Goal: Information Seeking & Learning: Compare options

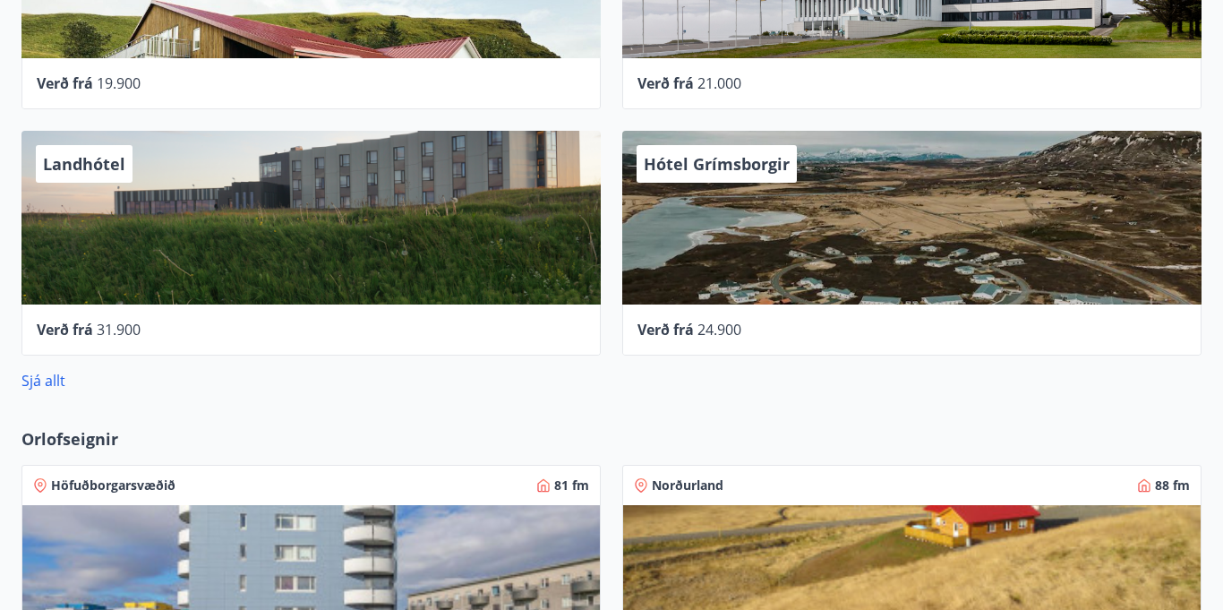
scroll to position [962, 0]
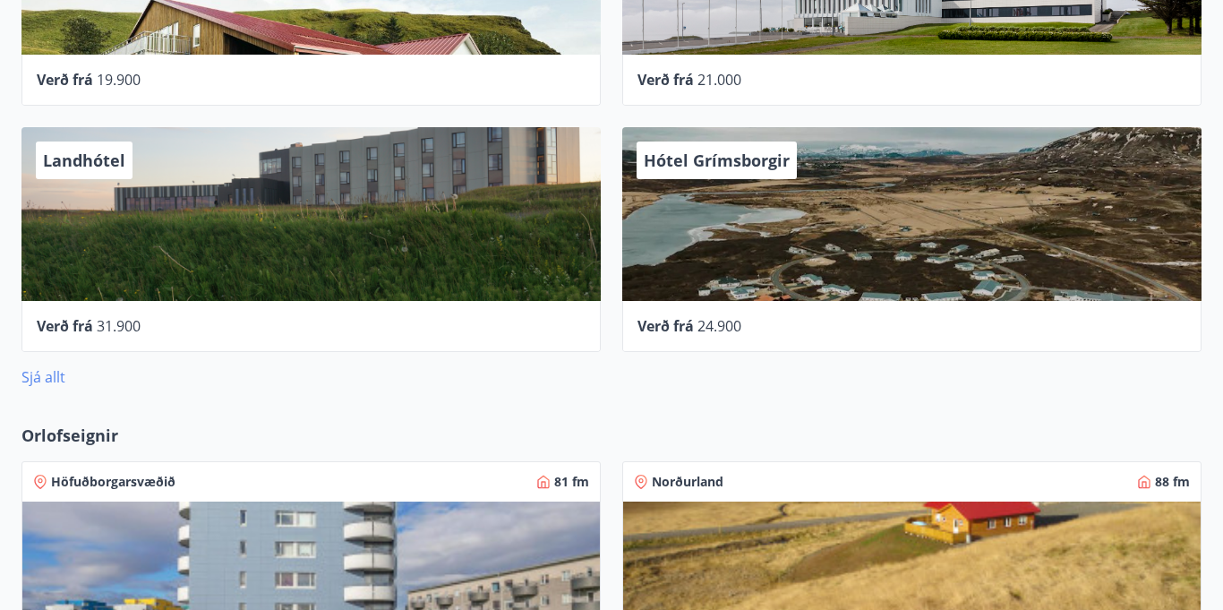
click at [33, 377] on link "Sjá allt" at bounding box center [43, 377] width 44 height 20
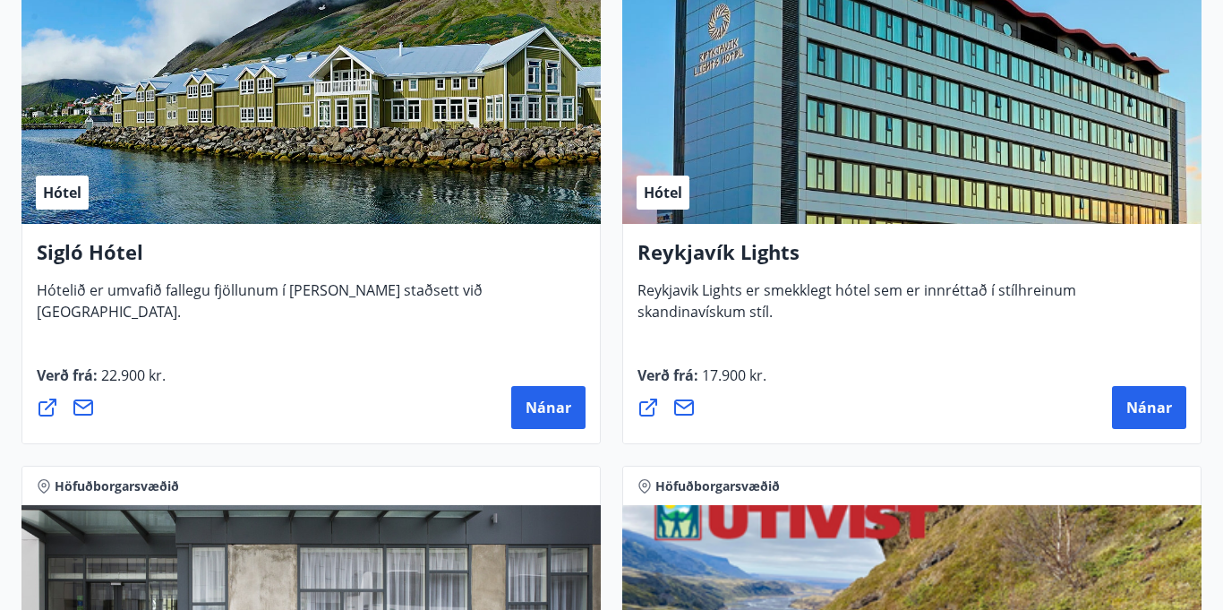
scroll to position [1897, 0]
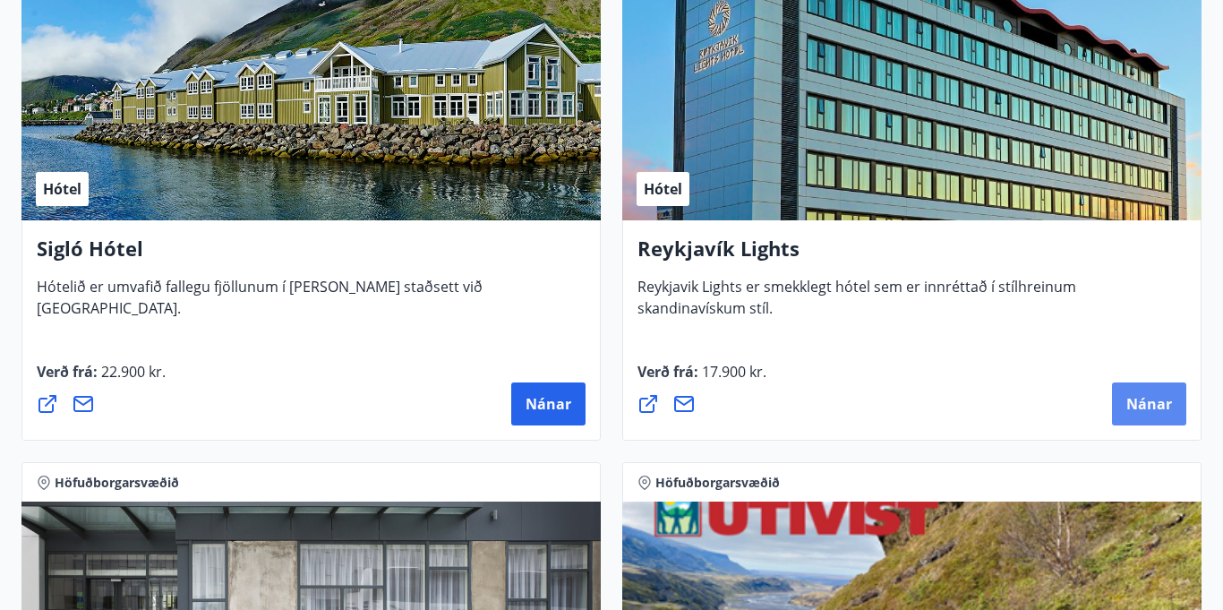
click at [1147, 399] on span "Nánar" at bounding box center [1150, 404] width 46 height 20
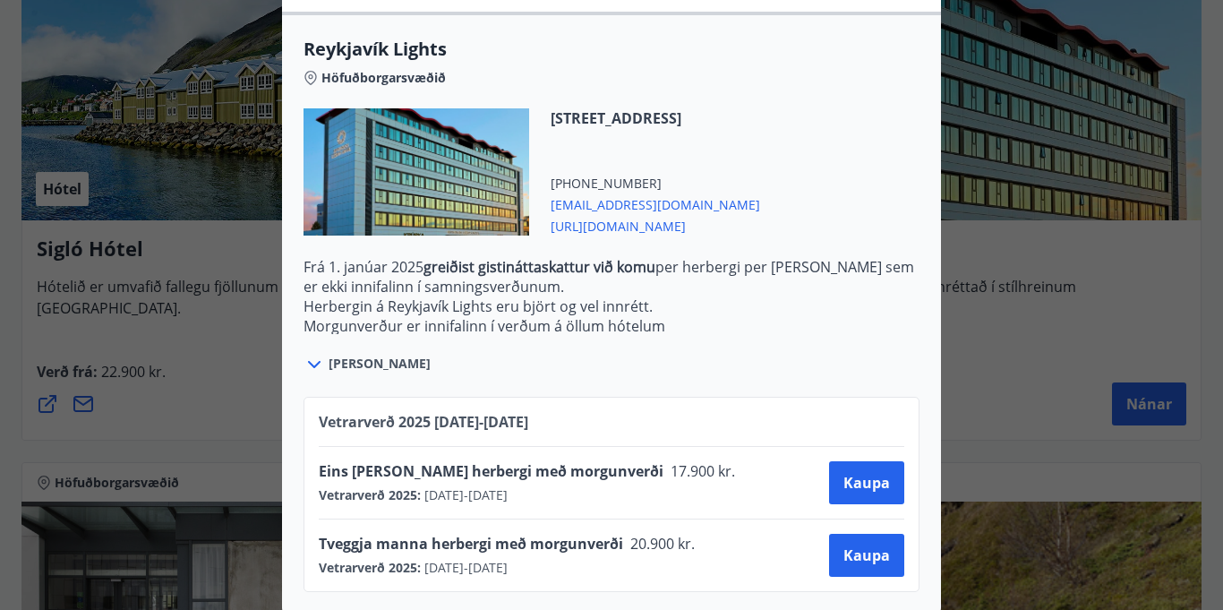
scroll to position [547, 0]
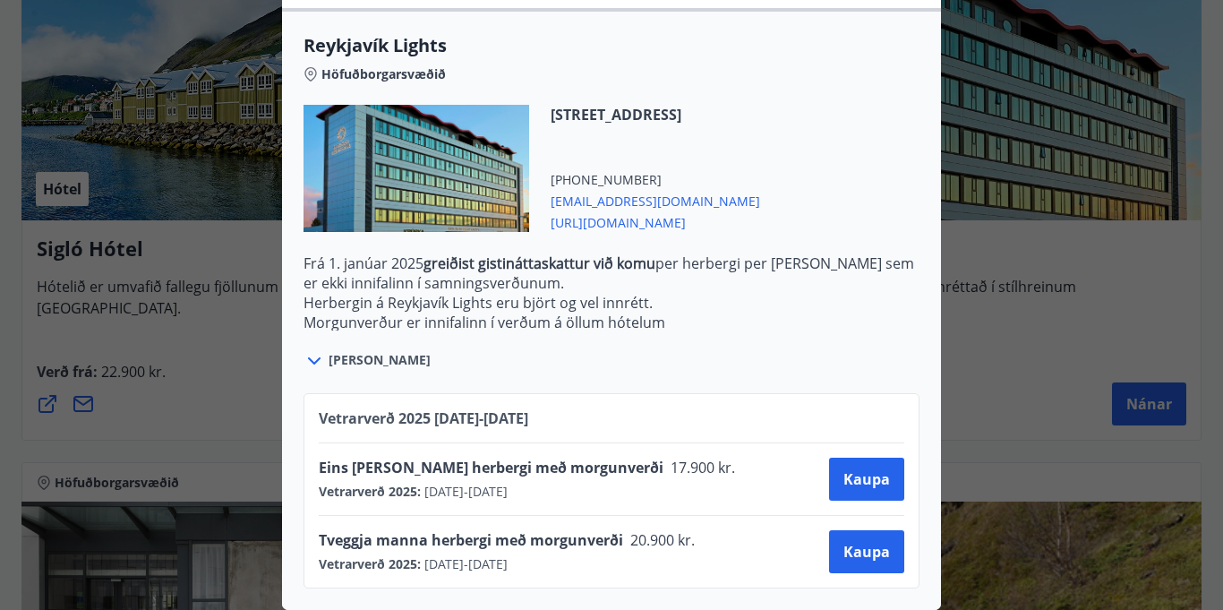
click at [318, 364] on icon at bounding box center [314, 360] width 21 height 21
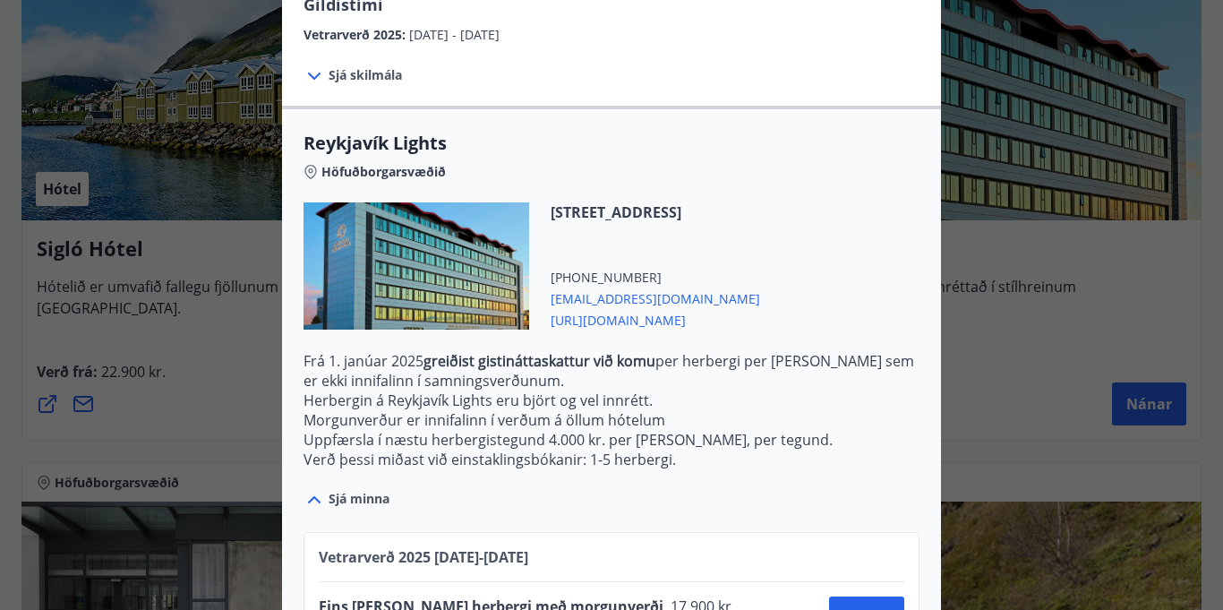
scroll to position [439, 0]
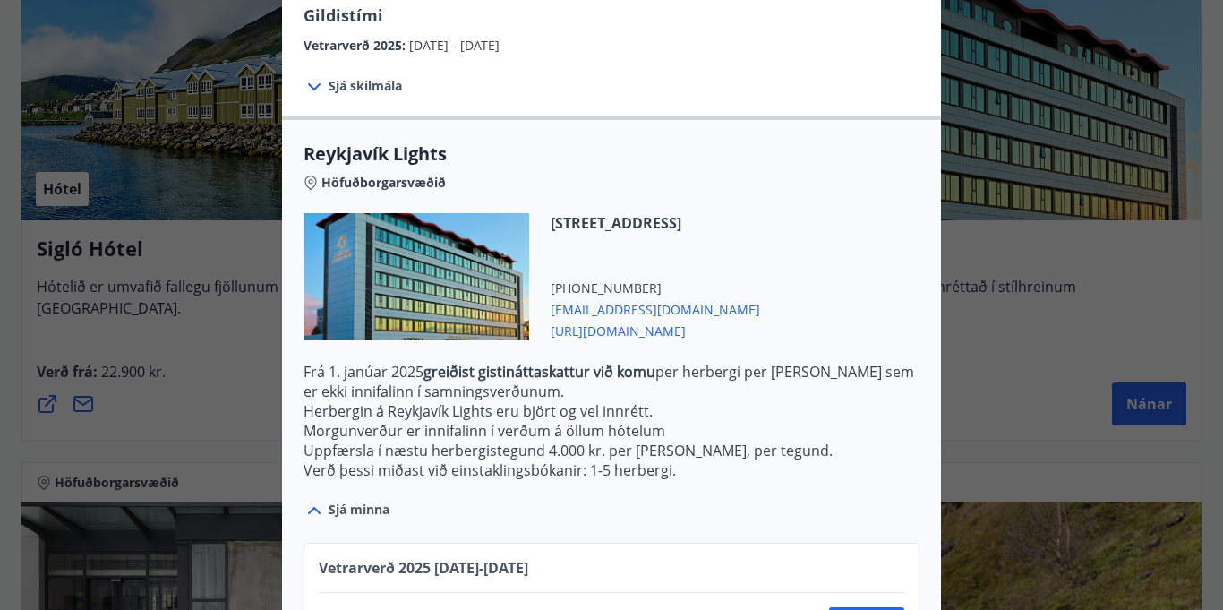
click at [673, 333] on span "[URL][DOMAIN_NAME]" at bounding box center [656, 329] width 210 height 21
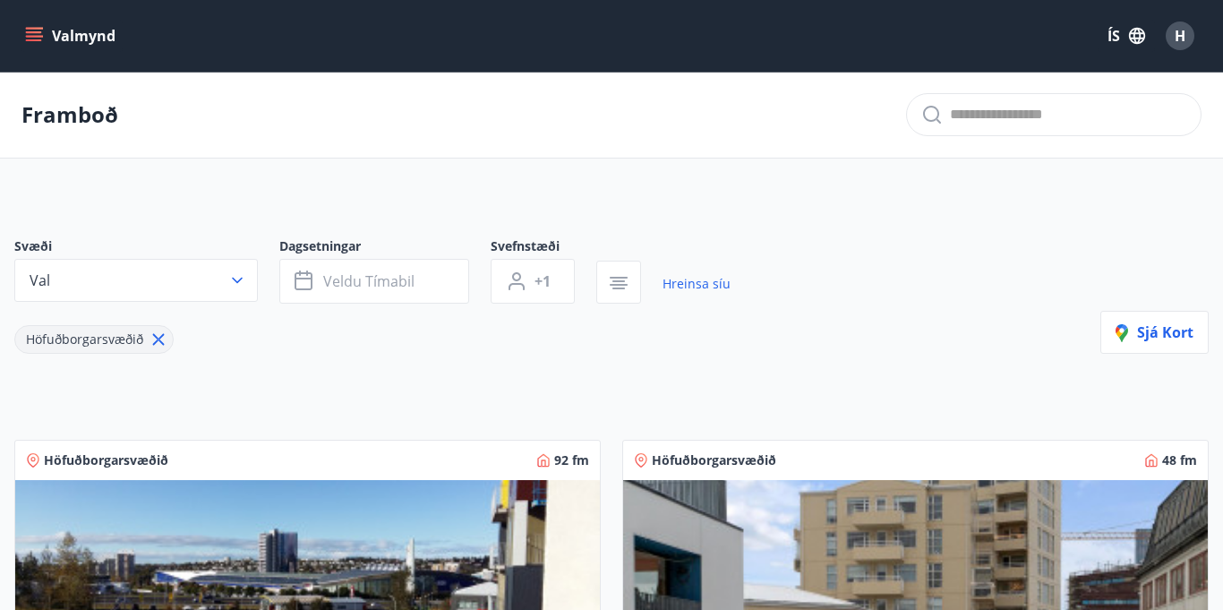
click at [40, 41] on icon "menu" at bounding box center [34, 36] width 18 height 18
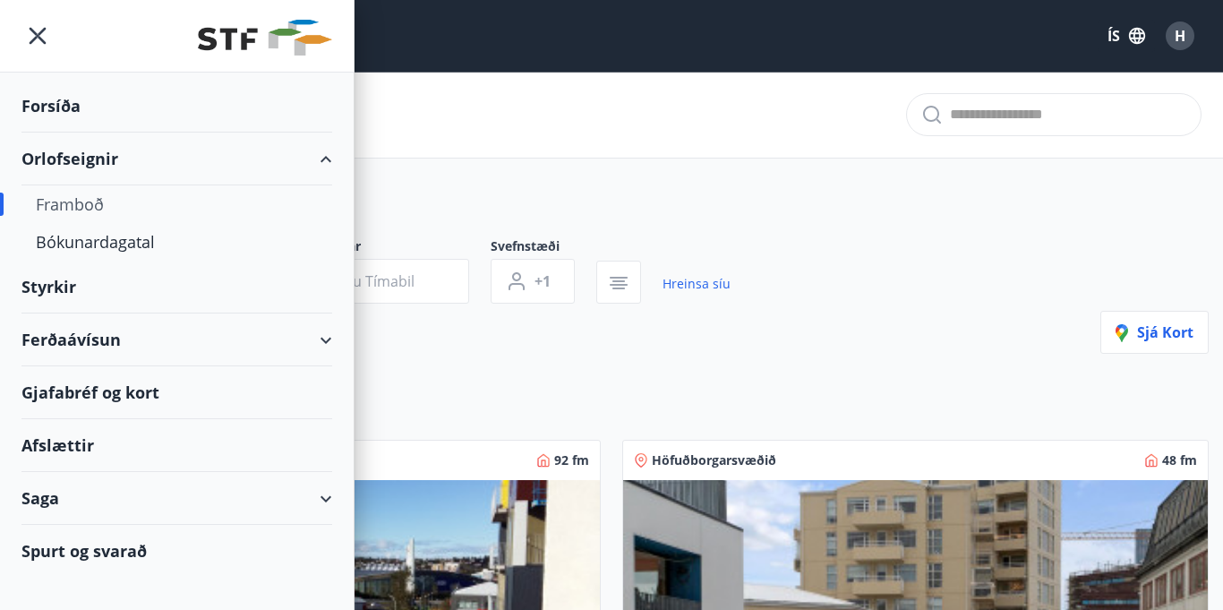
click at [84, 340] on div "Ferðaávísun" at bounding box center [176, 339] width 311 height 53
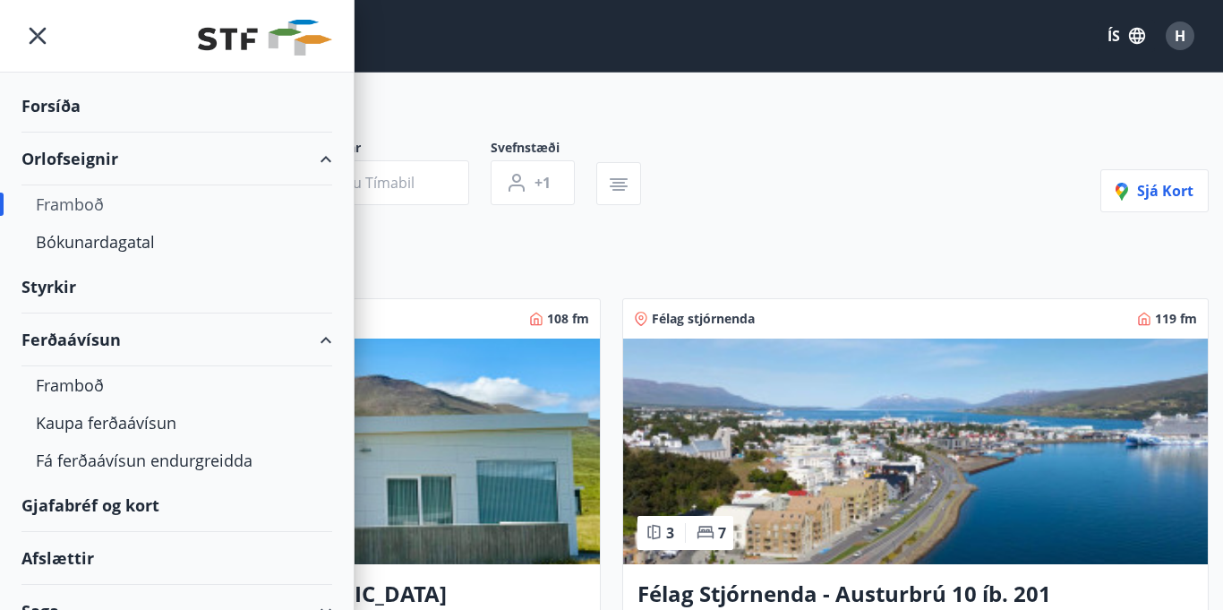
scroll to position [92, 0]
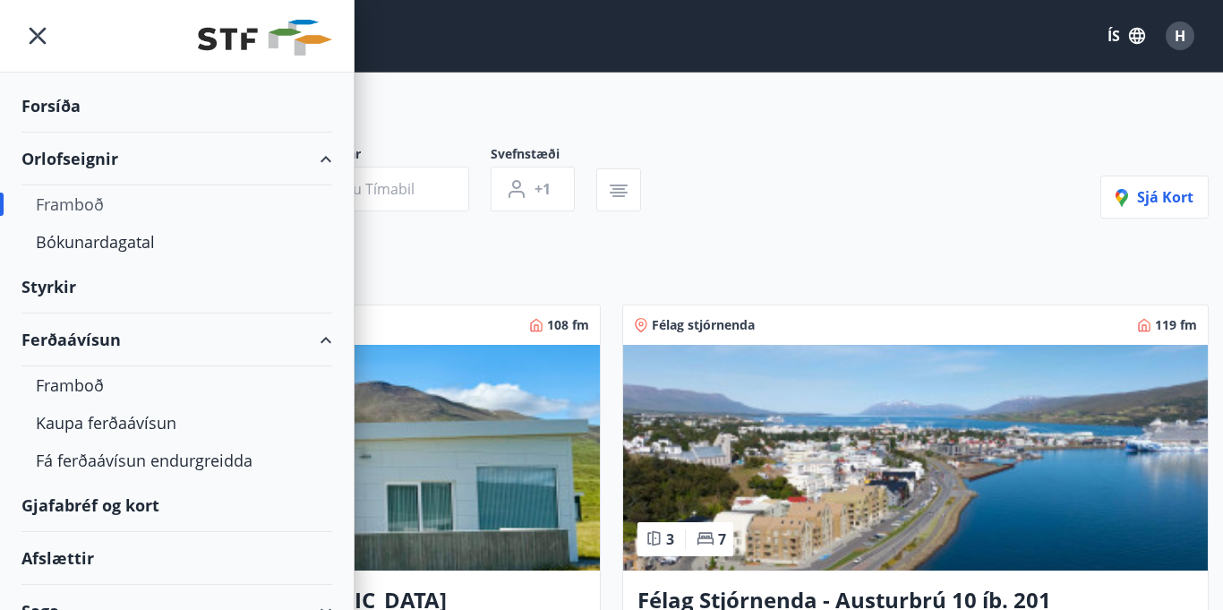
click at [54, 107] on div "Forsíða" at bounding box center [176, 106] width 311 height 53
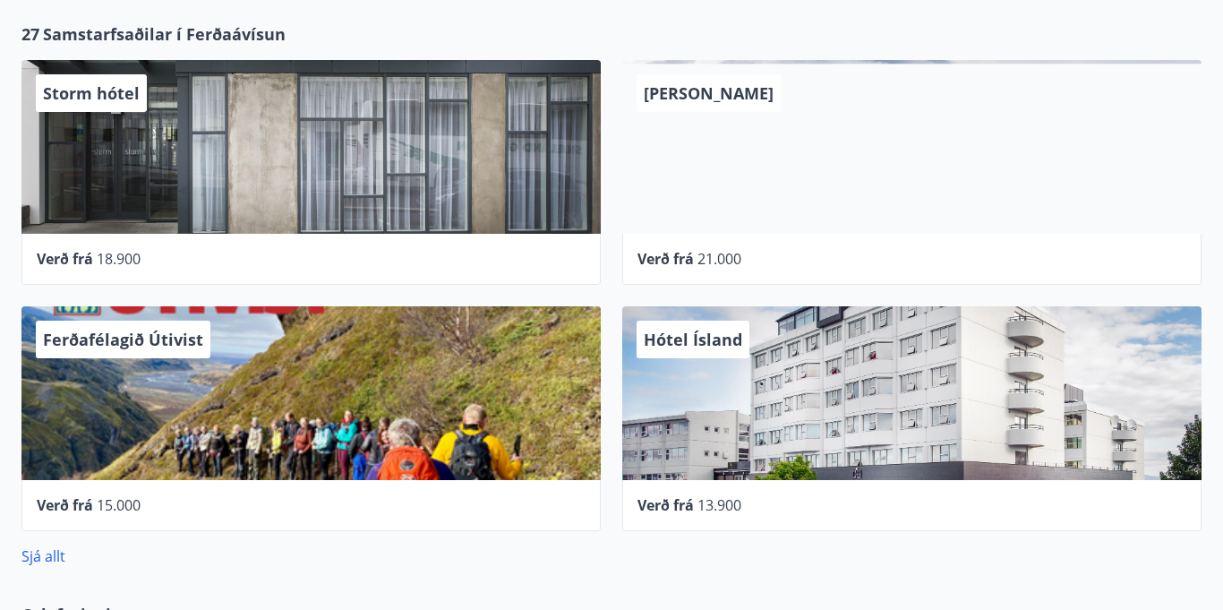
scroll to position [778, 0]
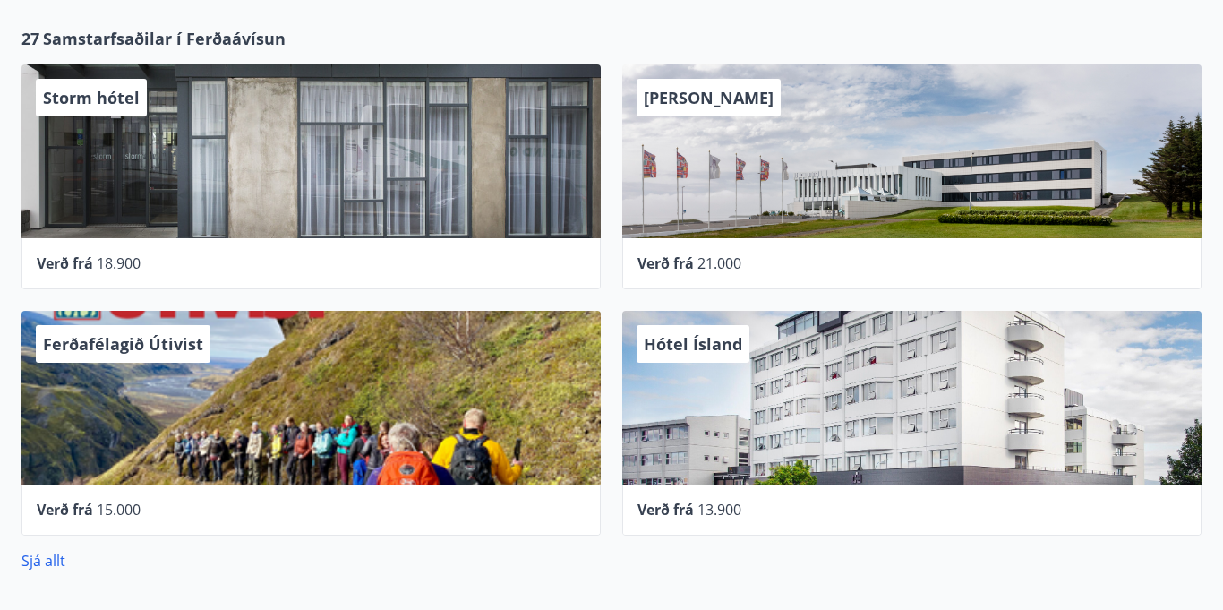
click at [241, 168] on div "Storm hótel" at bounding box center [310, 151] width 579 height 174
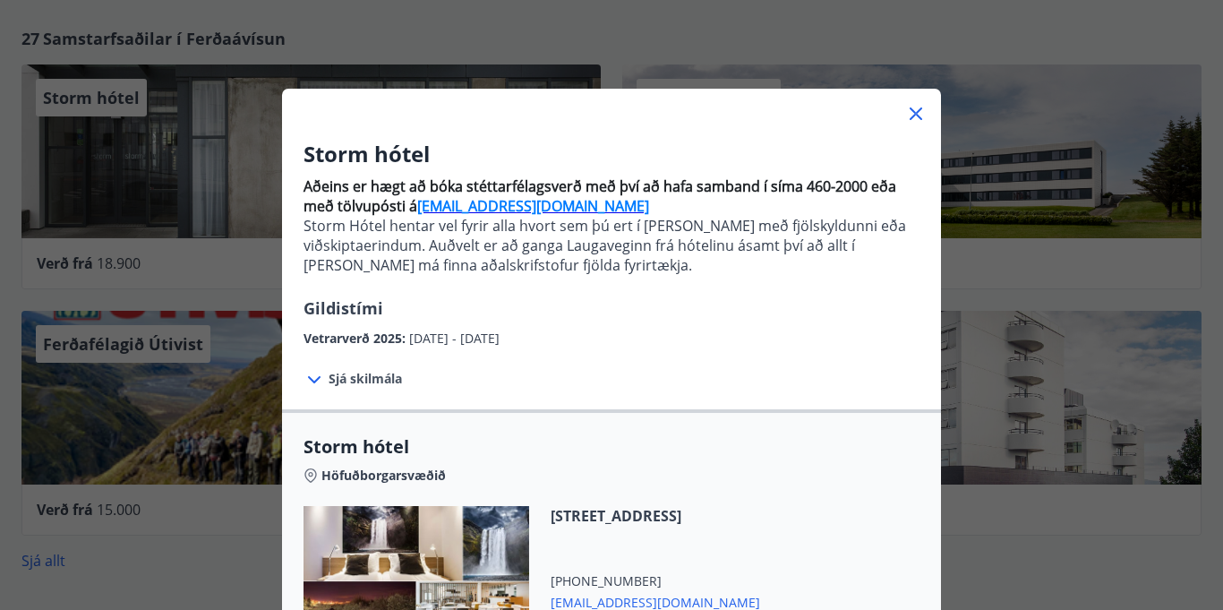
scroll to position [1, 0]
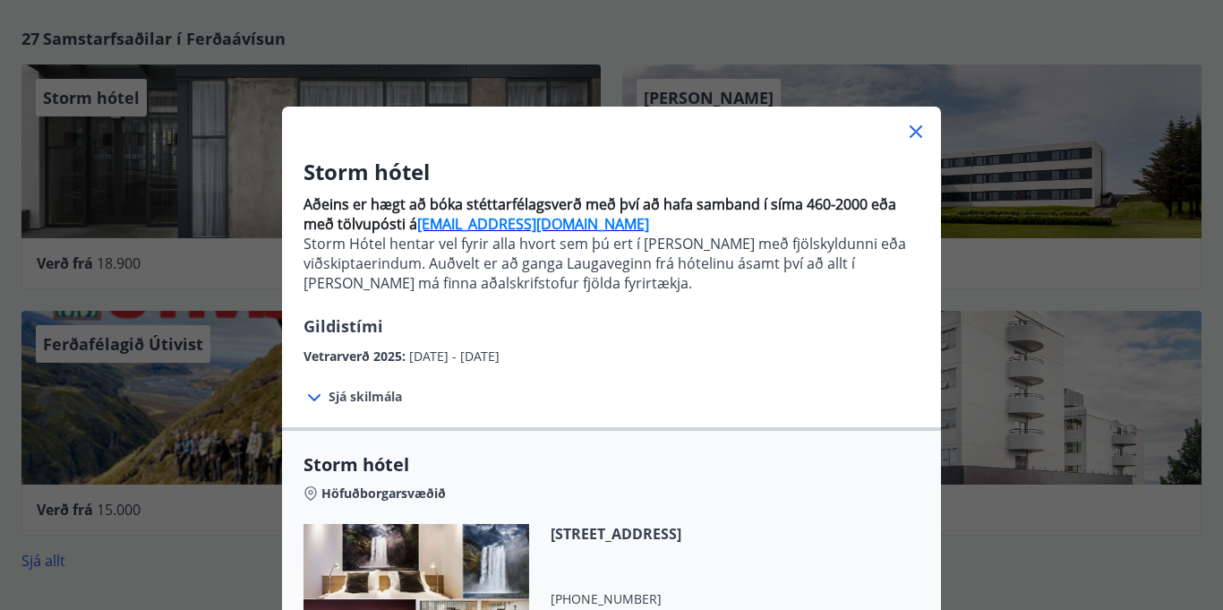
click at [919, 133] on icon at bounding box center [915, 131] width 21 height 21
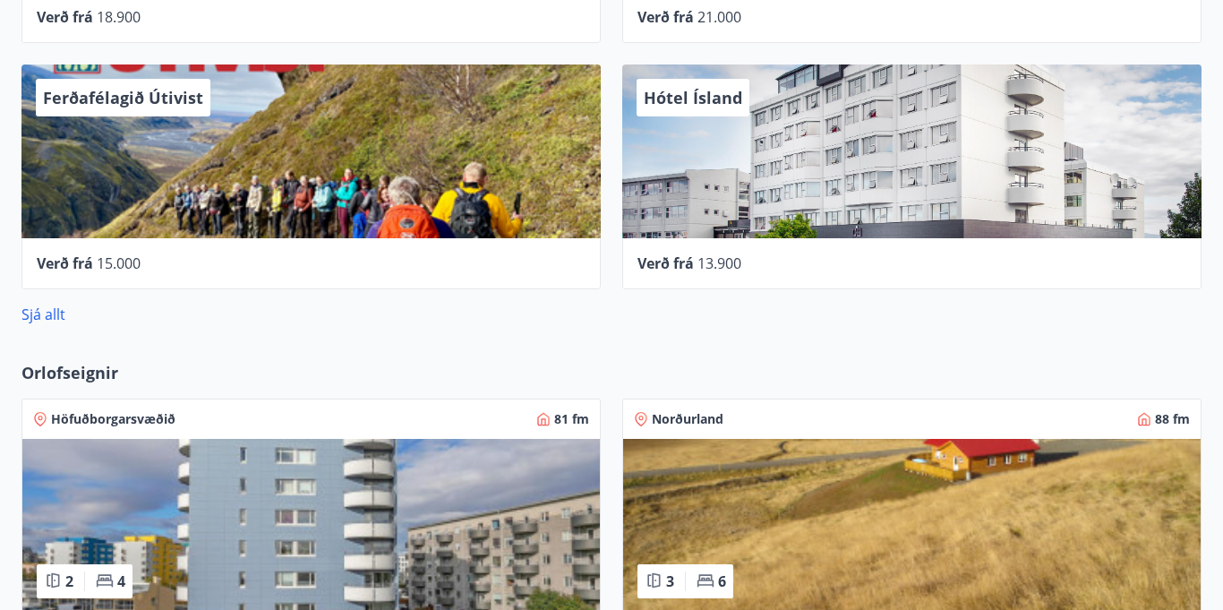
scroll to position [1024, 0]
click at [45, 322] on link "Sjá allt" at bounding box center [43, 315] width 44 height 20
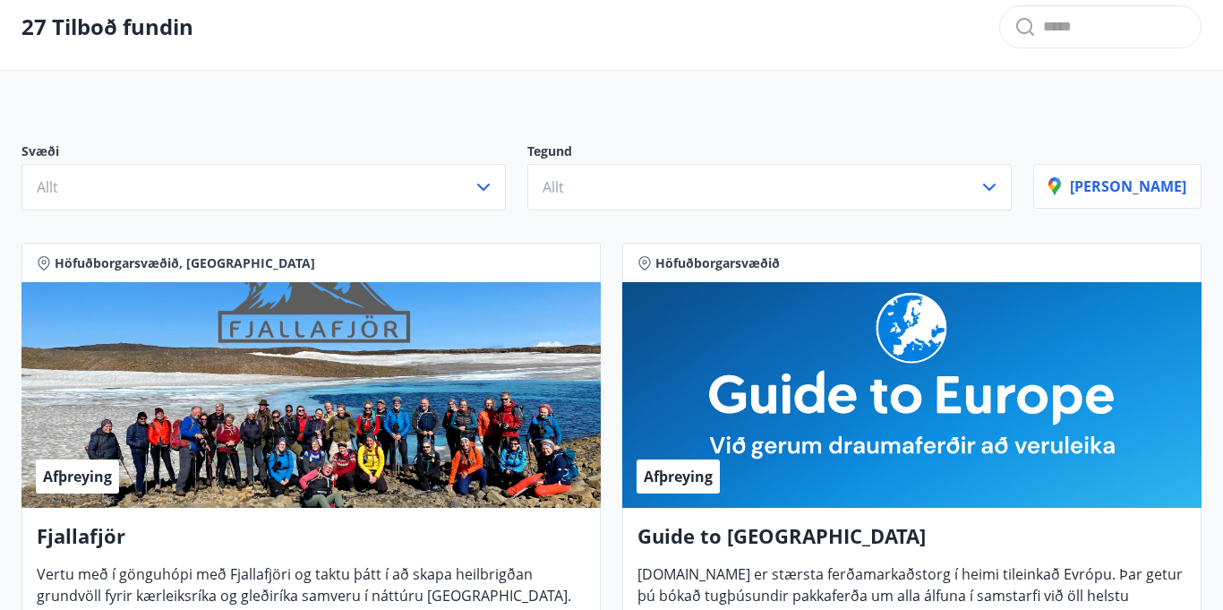
scroll to position [110, 0]
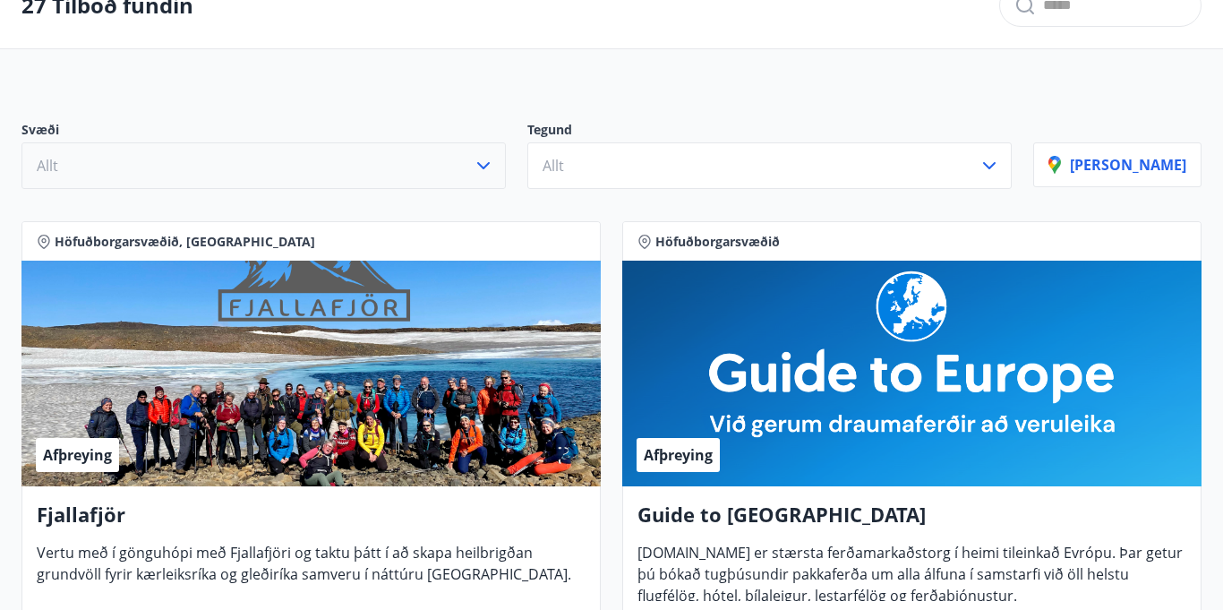
click at [506, 178] on button "Allt" at bounding box center [263, 165] width 485 height 47
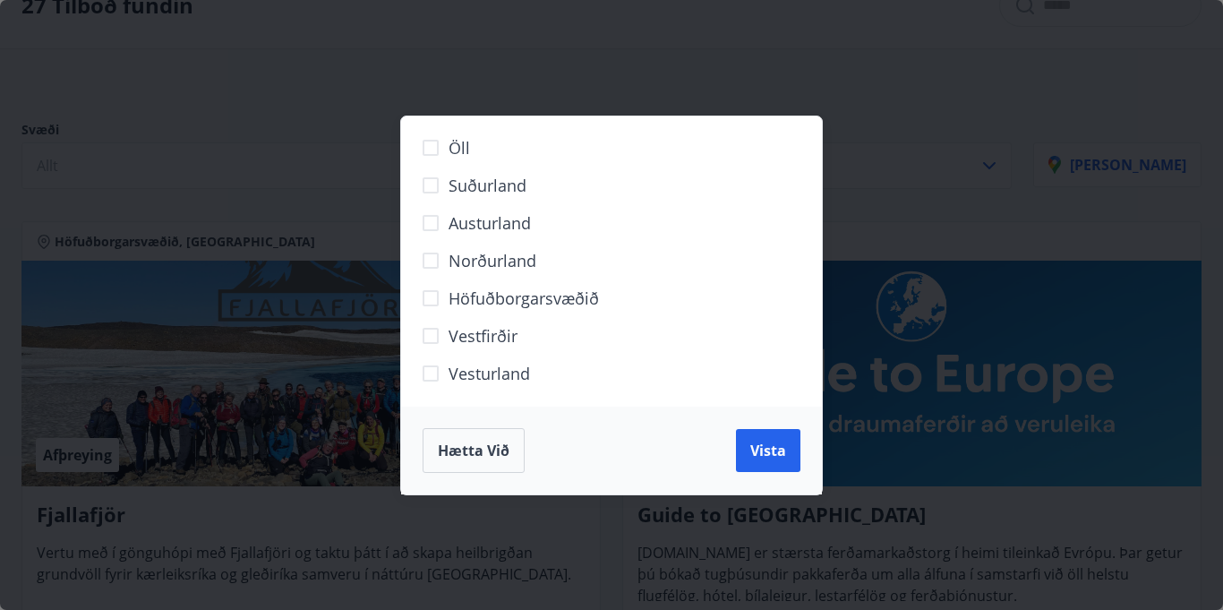
click at [526, 301] on span "Höfuðborgarsvæðið" at bounding box center [524, 298] width 150 height 23
click at [756, 443] on span "Vista" at bounding box center [769, 451] width 36 height 20
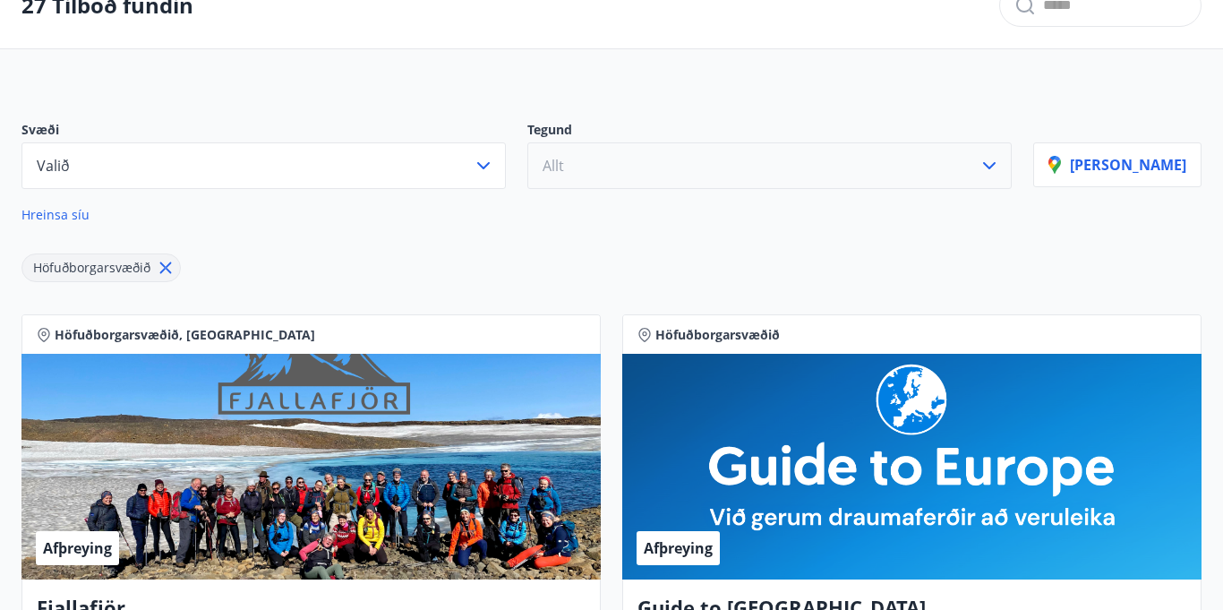
click at [745, 162] on button "Allt" at bounding box center [770, 165] width 485 height 47
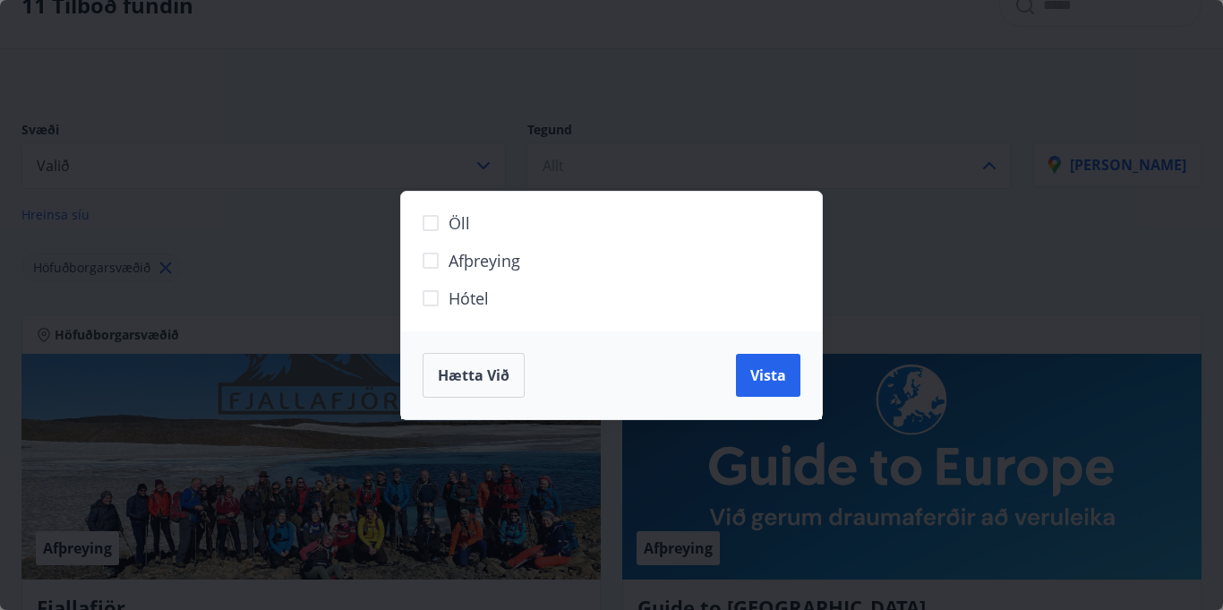
click at [572, 305] on label "Hótel" at bounding box center [600, 306] width 375 height 38
click at [782, 373] on span "Vista" at bounding box center [769, 375] width 36 height 20
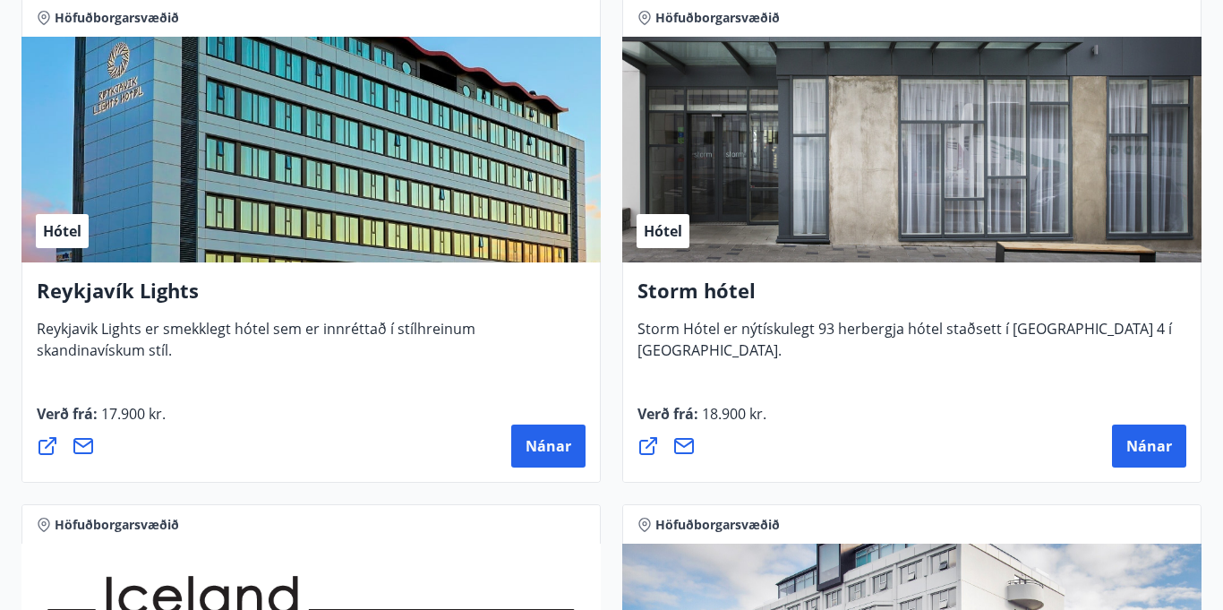
scroll to position [433, 0]
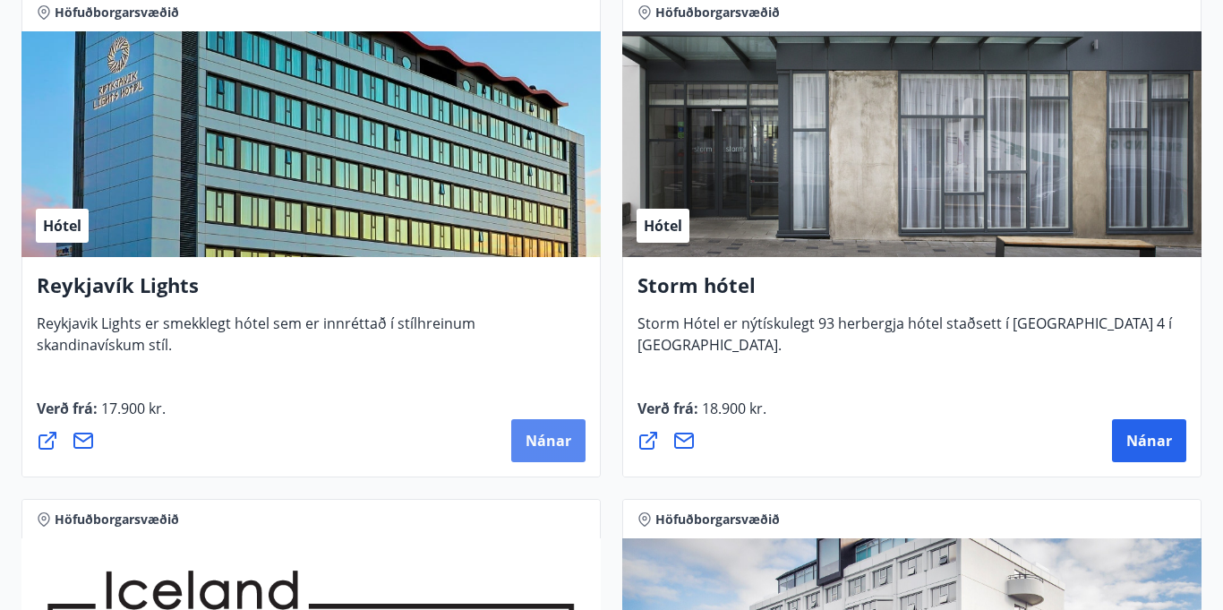
click at [540, 436] on span "Nánar" at bounding box center [549, 441] width 46 height 20
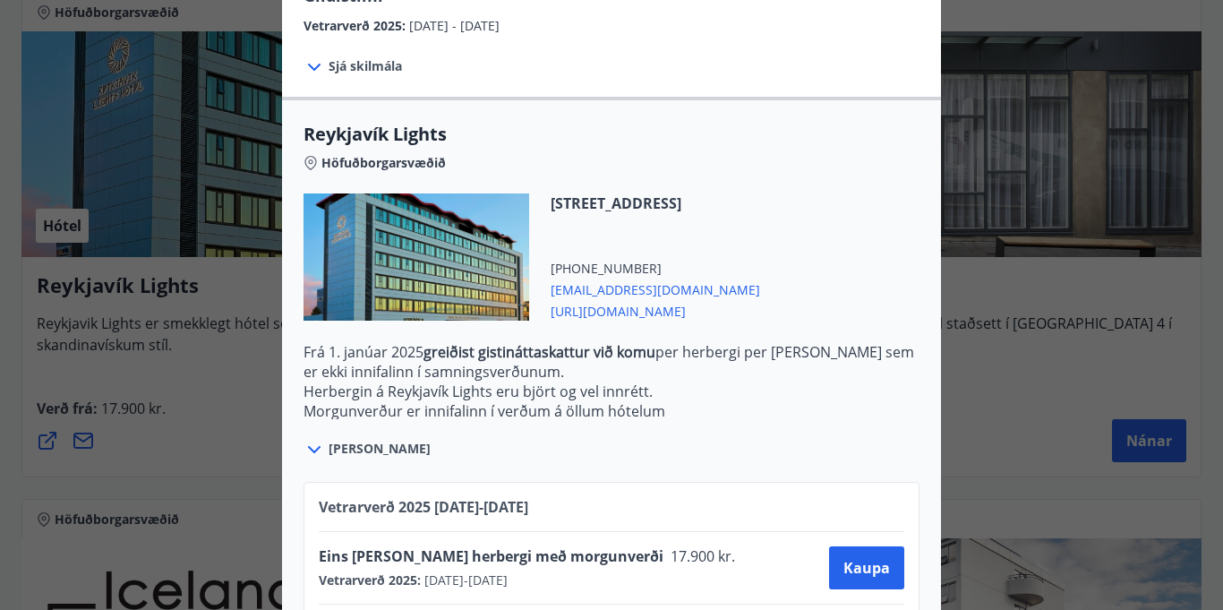
scroll to position [547, 0]
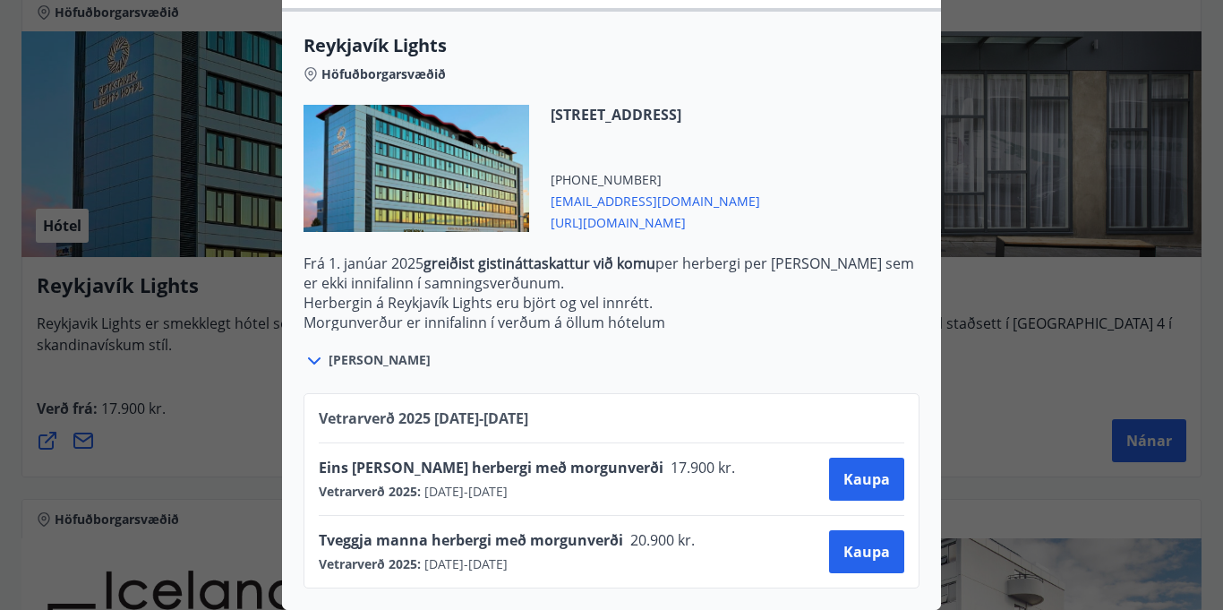
click at [315, 361] on icon at bounding box center [314, 360] width 13 height 7
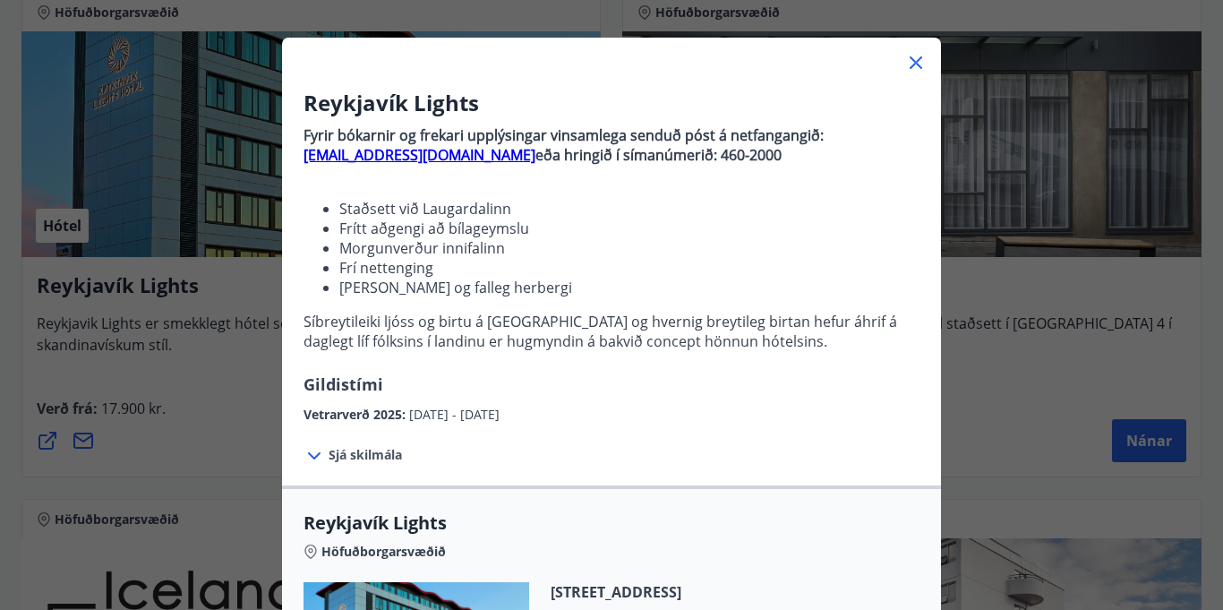
scroll to position [0, 0]
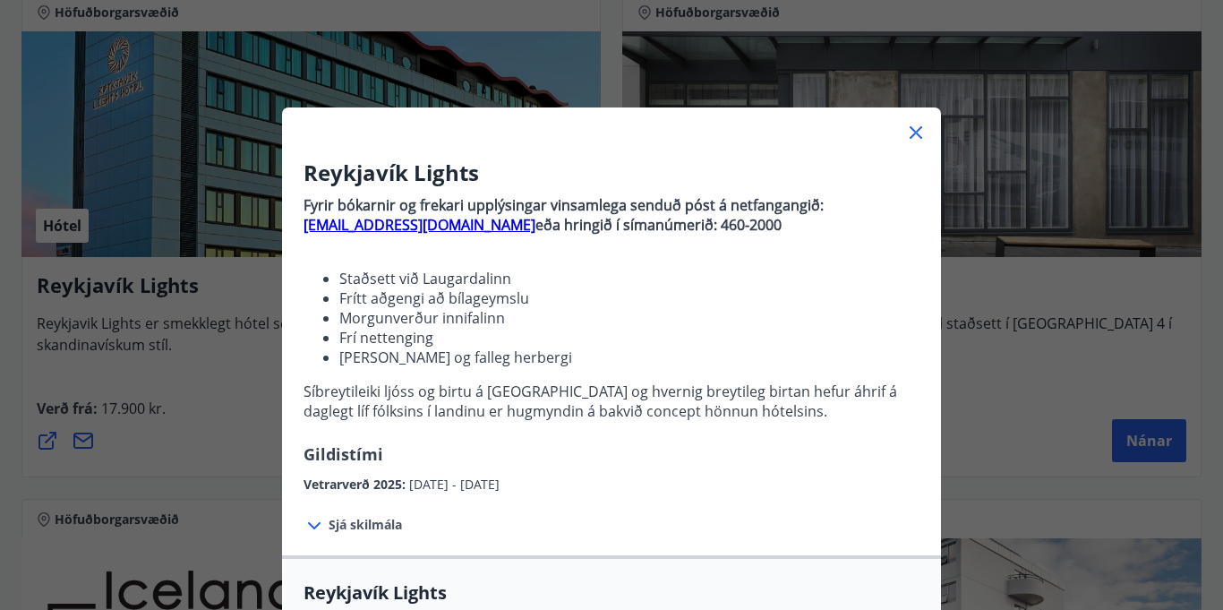
click at [913, 133] on icon at bounding box center [915, 132] width 21 height 21
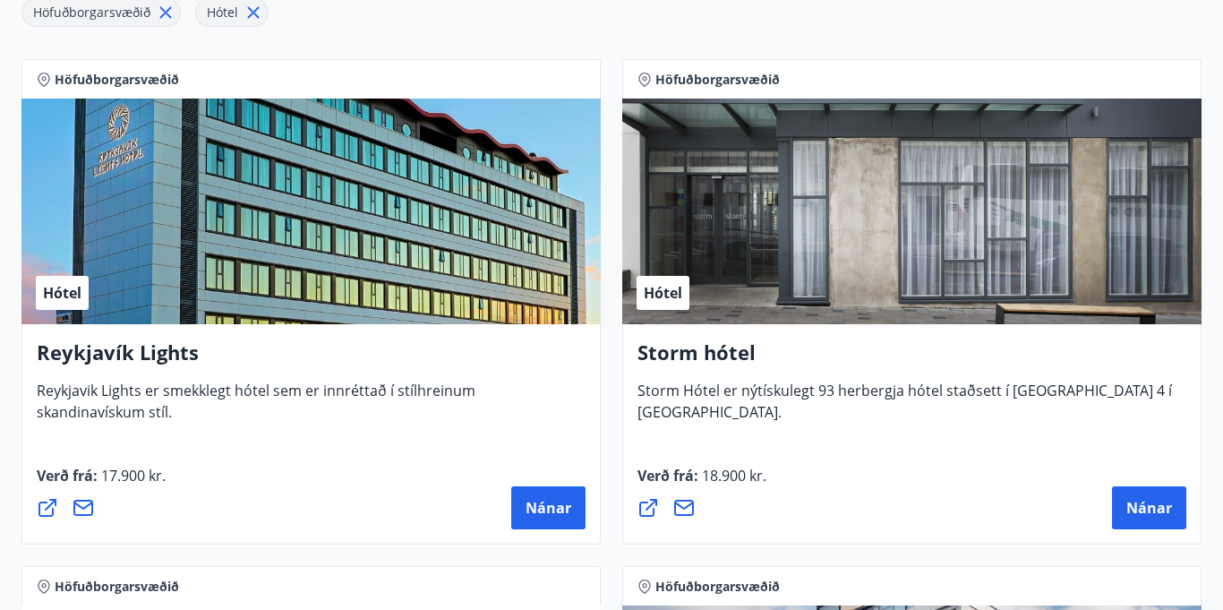
scroll to position [360, 0]
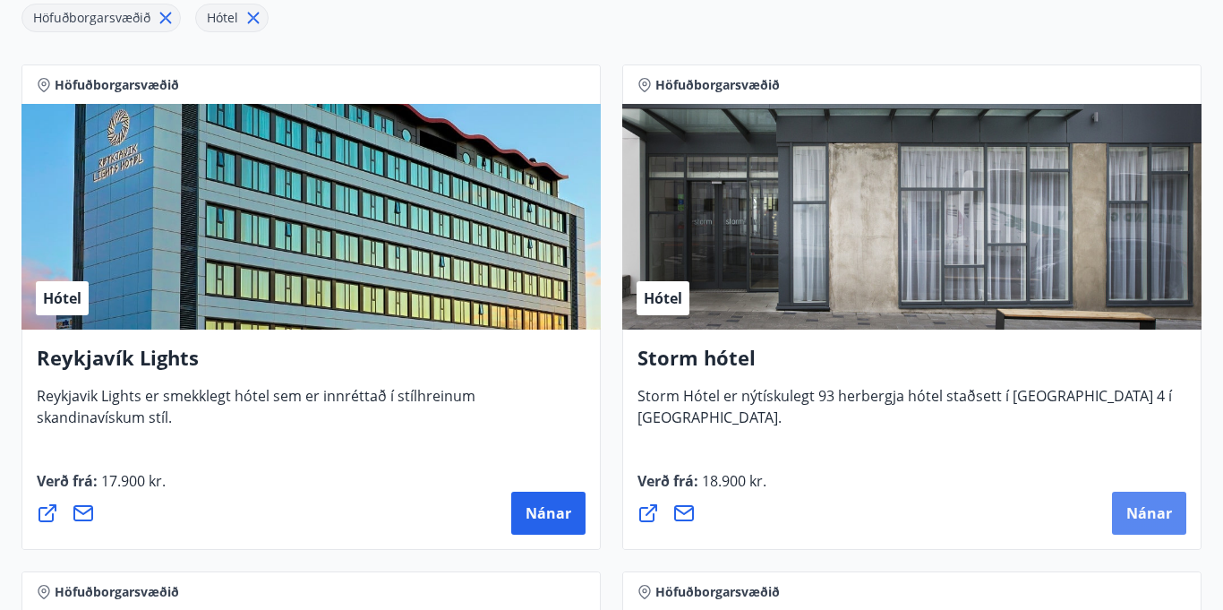
click at [1127, 510] on span "Nánar" at bounding box center [1150, 513] width 46 height 20
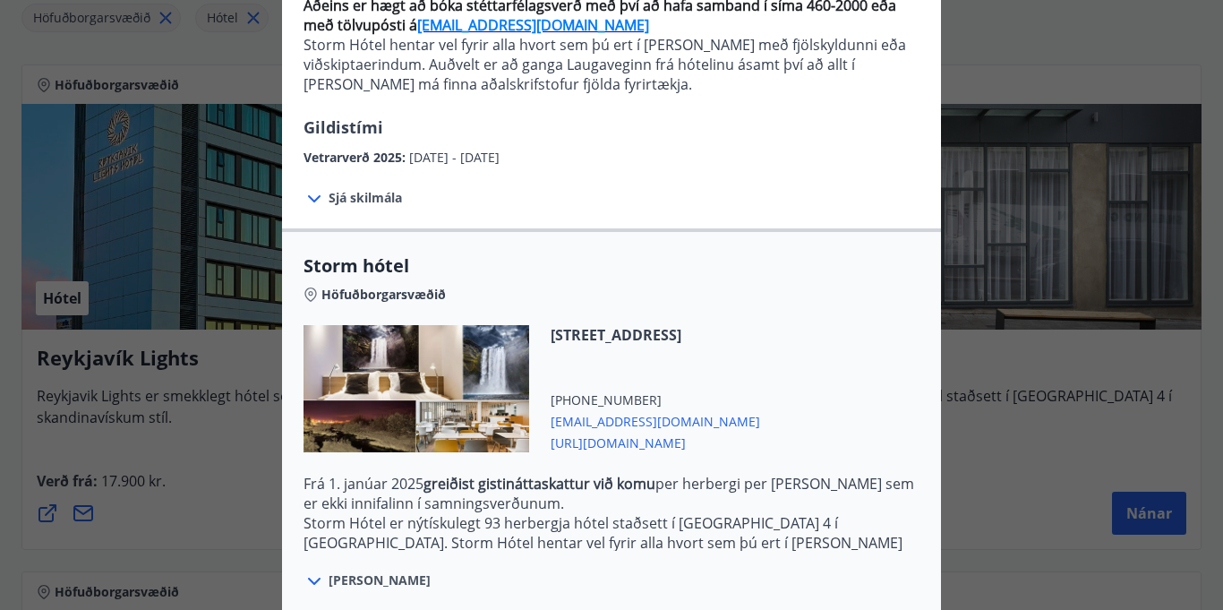
scroll to position [205, 0]
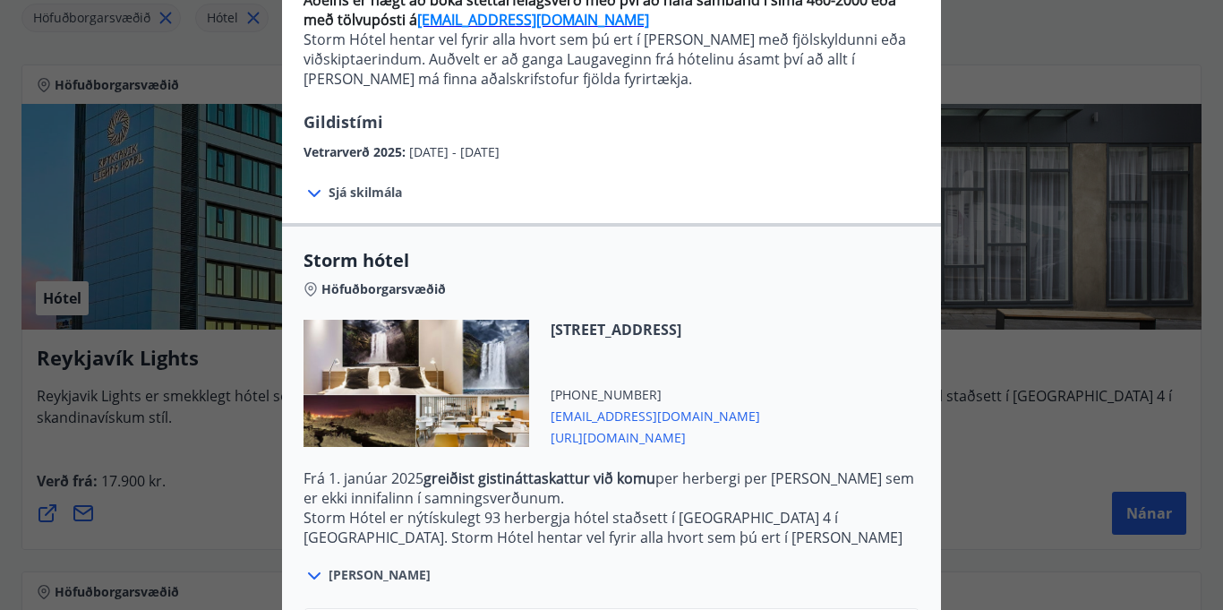
click at [313, 193] on icon at bounding box center [314, 193] width 13 height 7
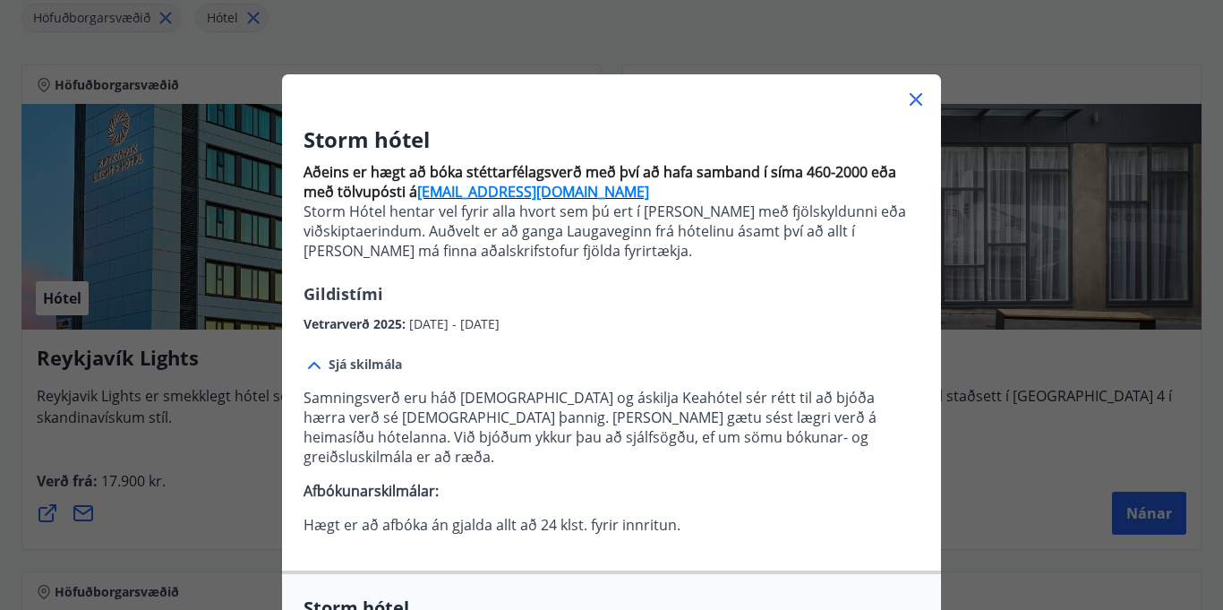
scroll to position [32, 0]
click at [919, 99] on icon at bounding box center [915, 100] width 21 height 21
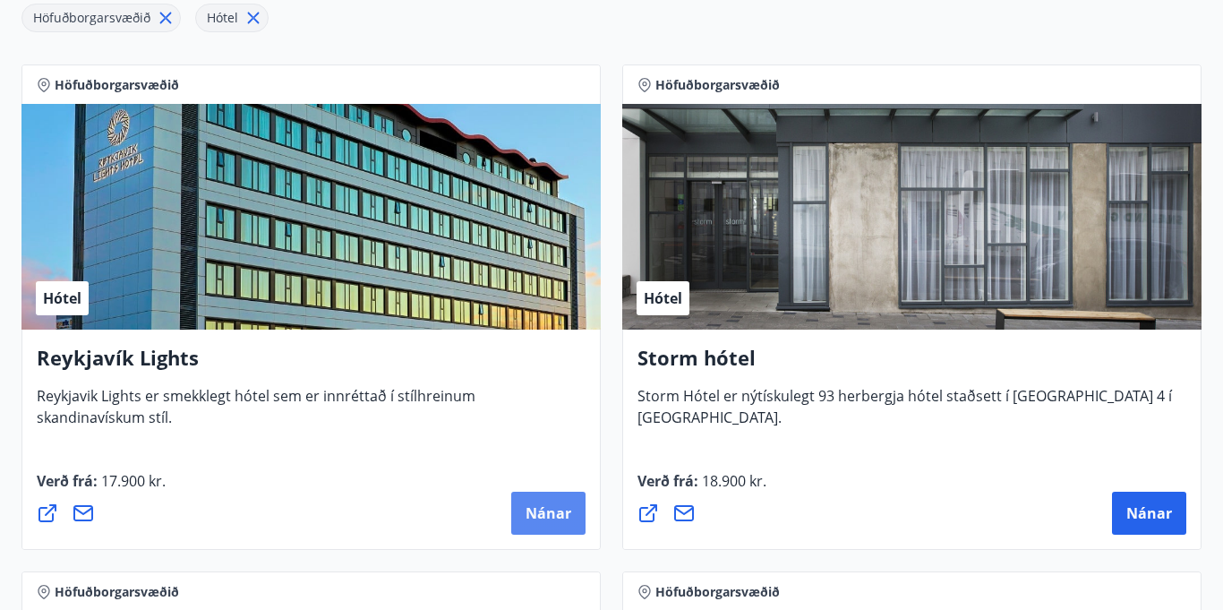
click at [544, 509] on span "Nánar" at bounding box center [549, 513] width 46 height 20
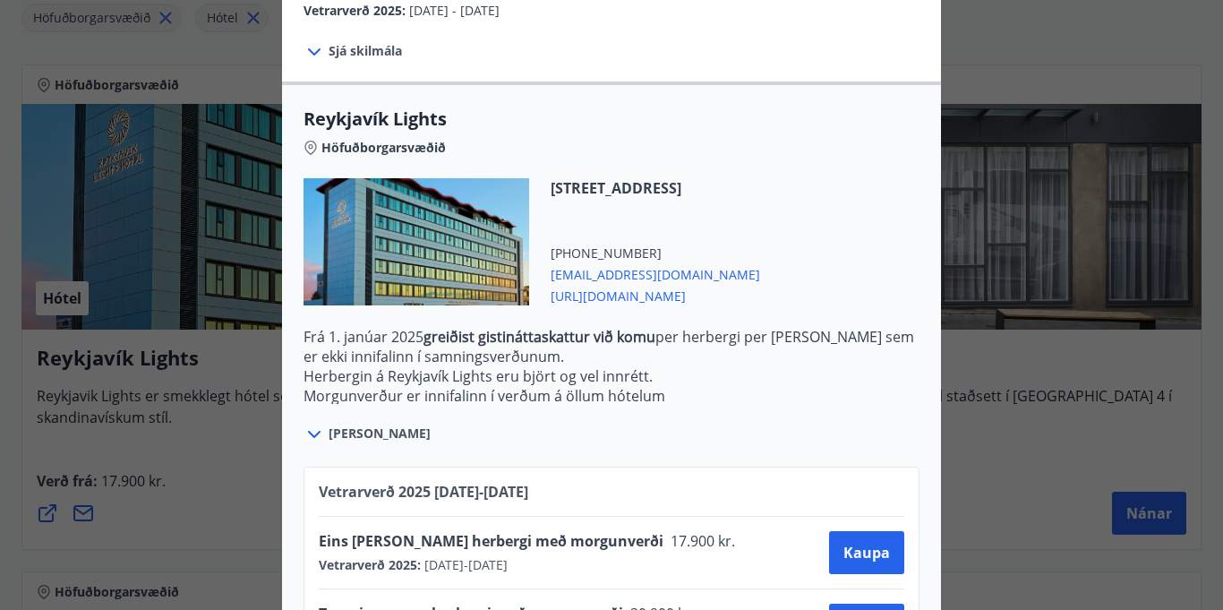
scroll to position [547, 0]
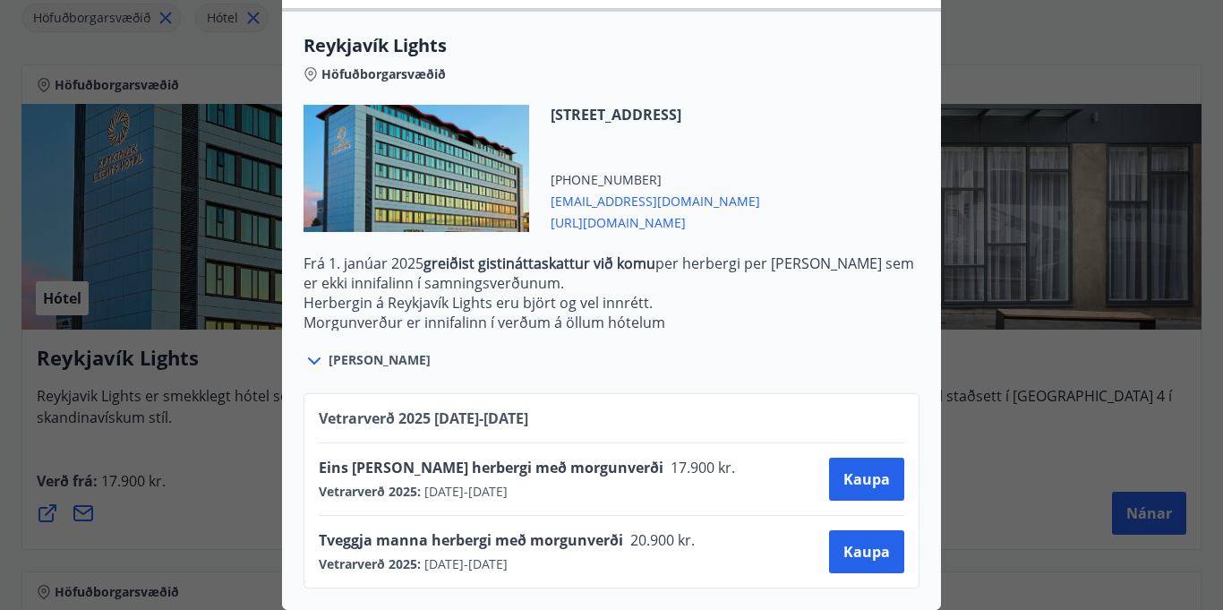
click at [1018, 231] on div at bounding box center [611, 305] width 1223 height 610
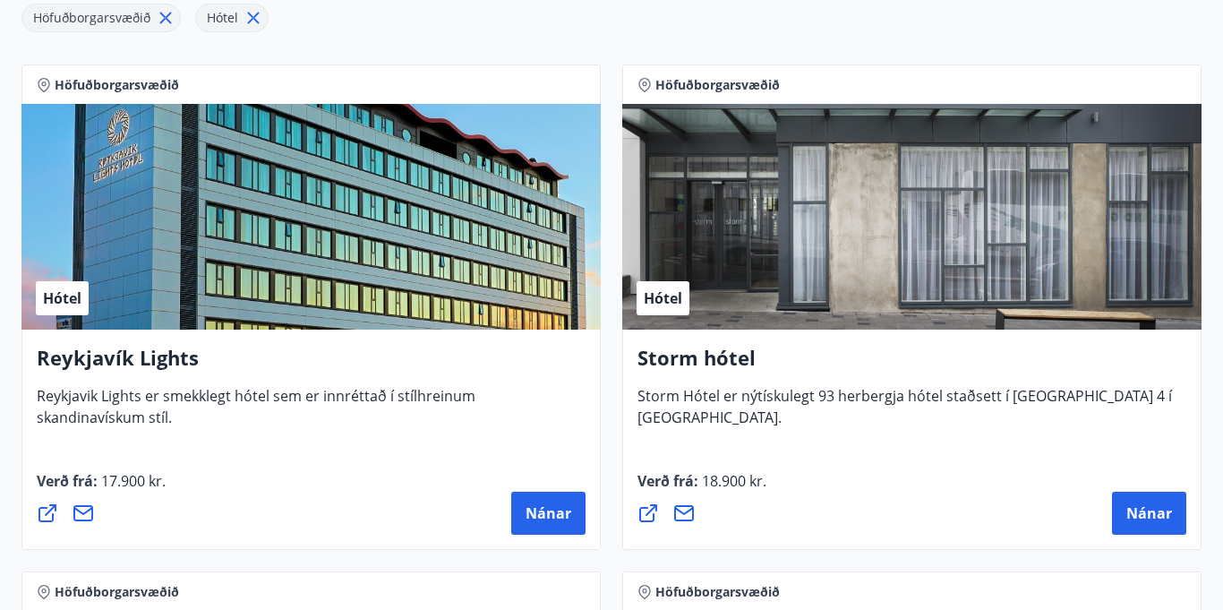
click at [312, 282] on div "Hótel" at bounding box center [310, 217] width 579 height 226
click at [541, 498] on button "Nánar" at bounding box center [548, 513] width 74 height 43
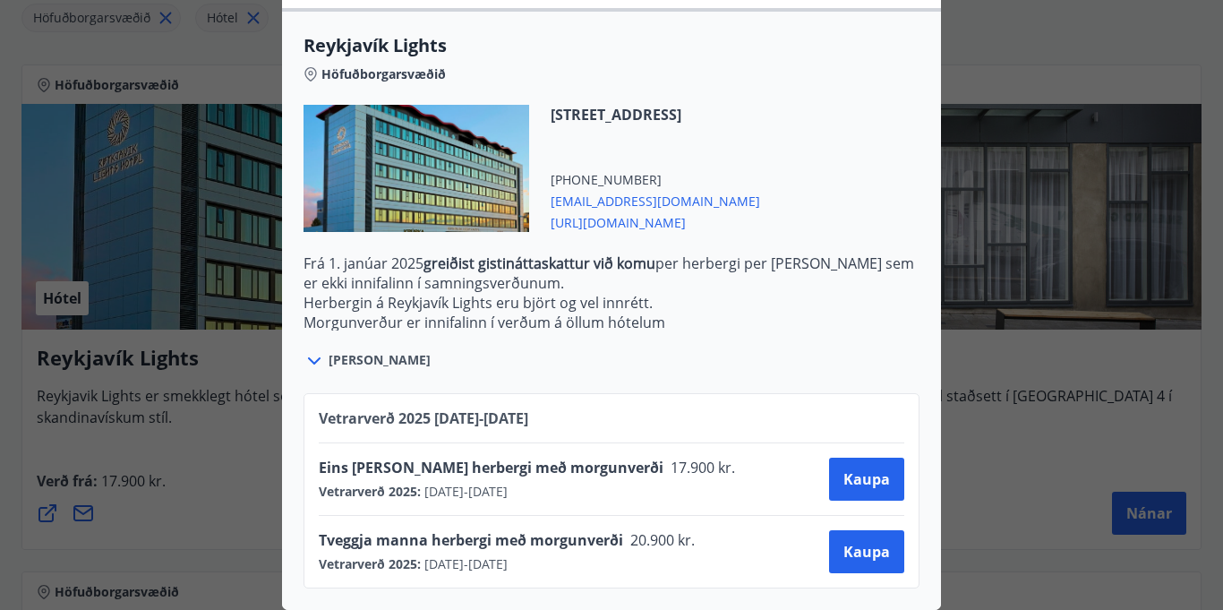
click at [676, 225] on span "[URL][DOMAIN_NAME]" at bounding box center [656, 220] width 210 height 21
click at [987, 82] on div at bounding box center [611, 305] width 1223 height 610
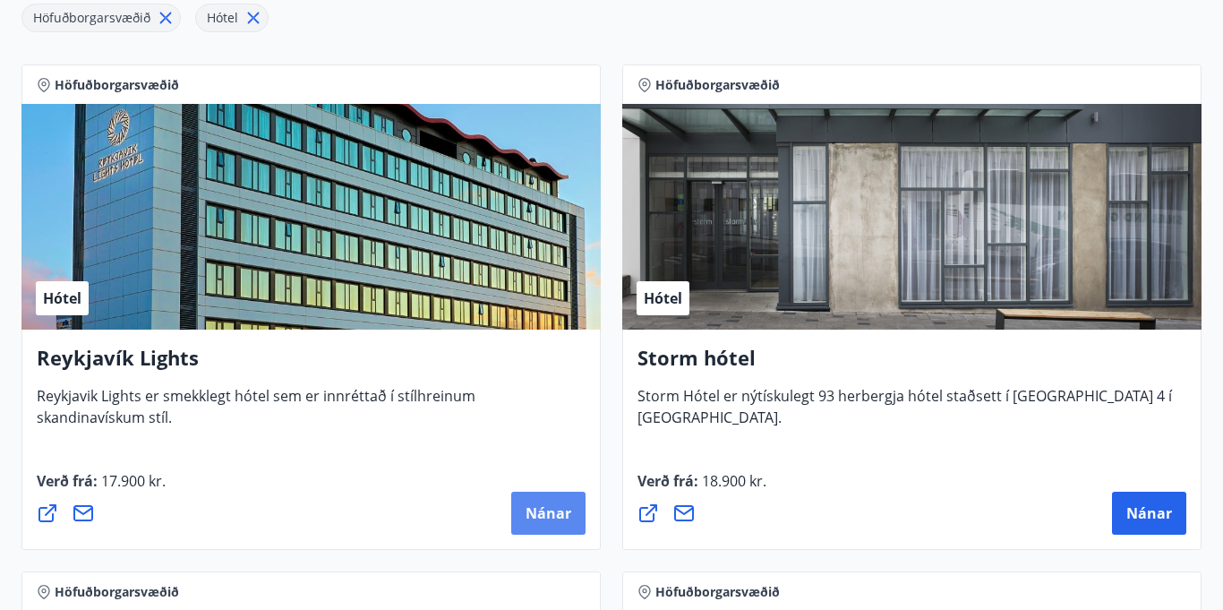
click at [531, 509] on span "Nánar" at bounding box center [549, 513] width 46 height 20
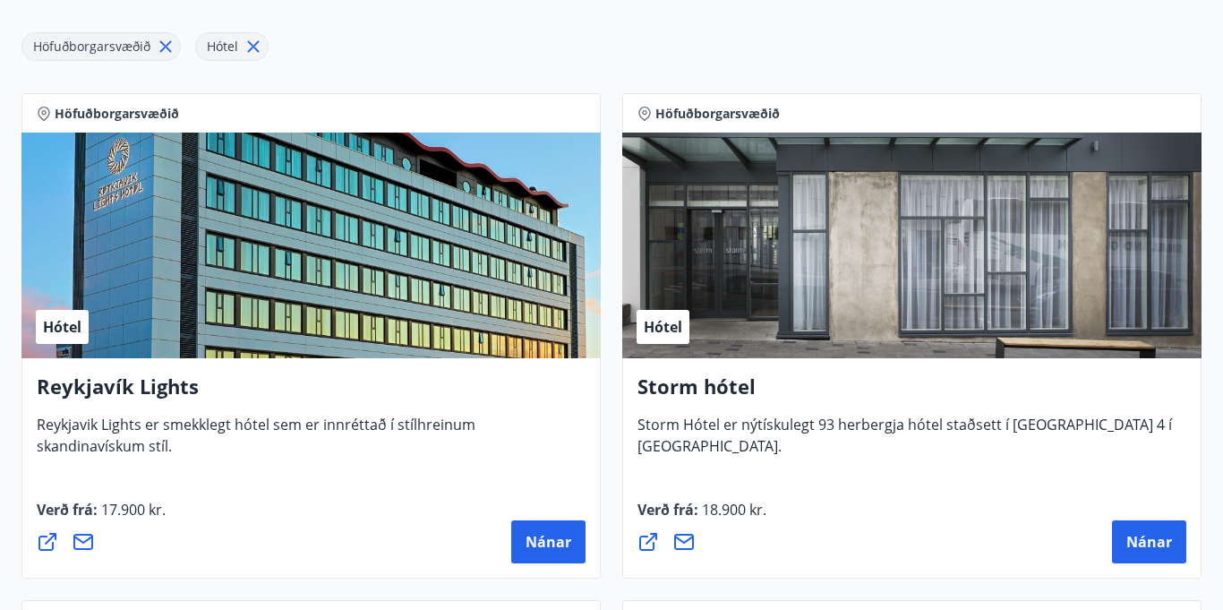
scroll to position [330, 0]
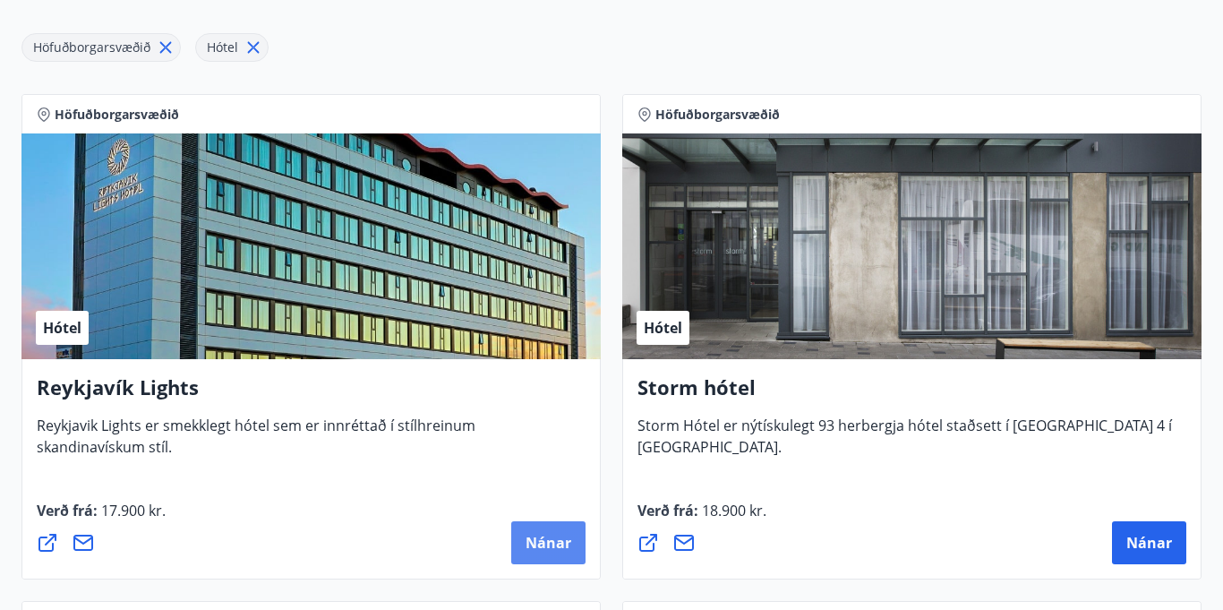
click at [553, 529] on button "Nánar" at bounding box center [548, 542] width 74 height 43
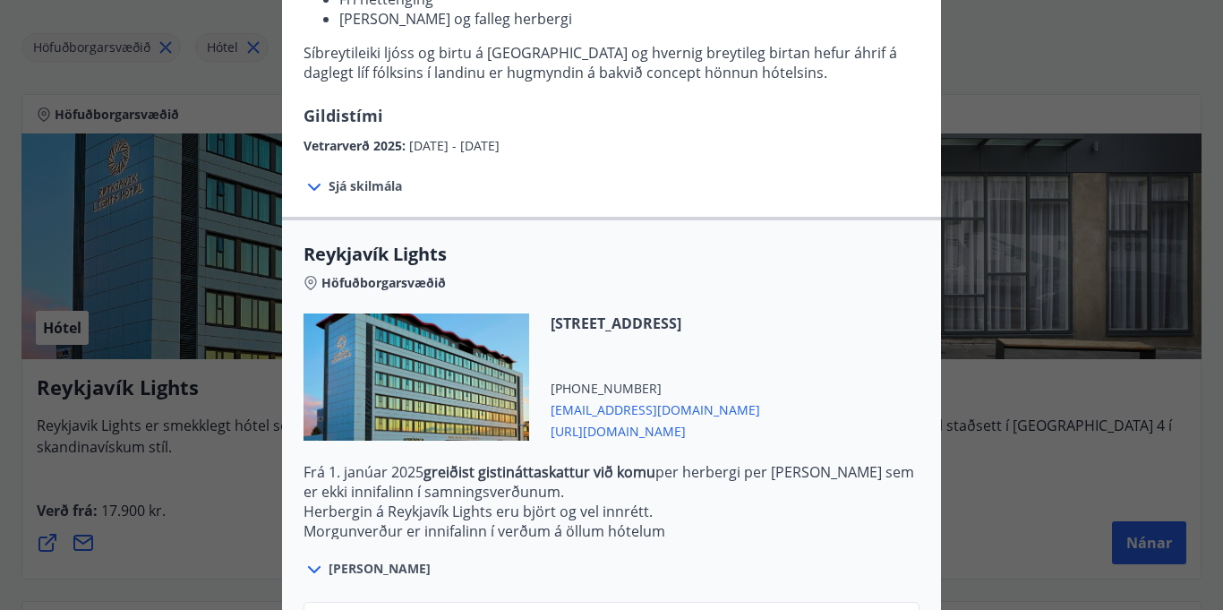
scroll to position [0, 0]
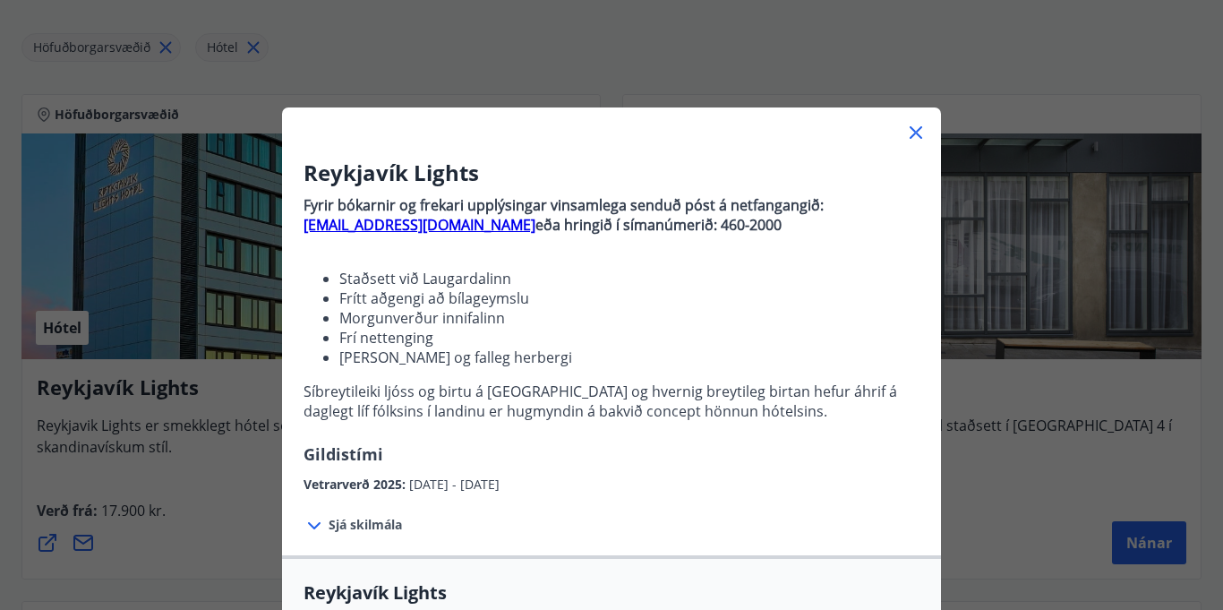
click at [914, 133] on icon at bounding box center [916, 132] width 13 height 13
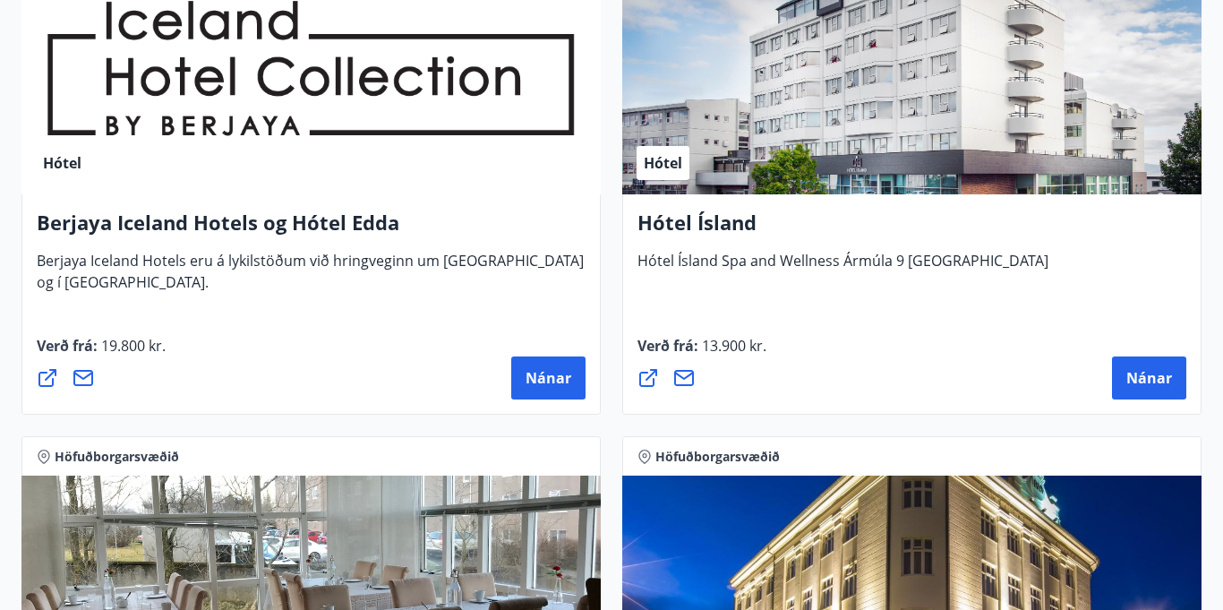
scroll to position [981, 0]
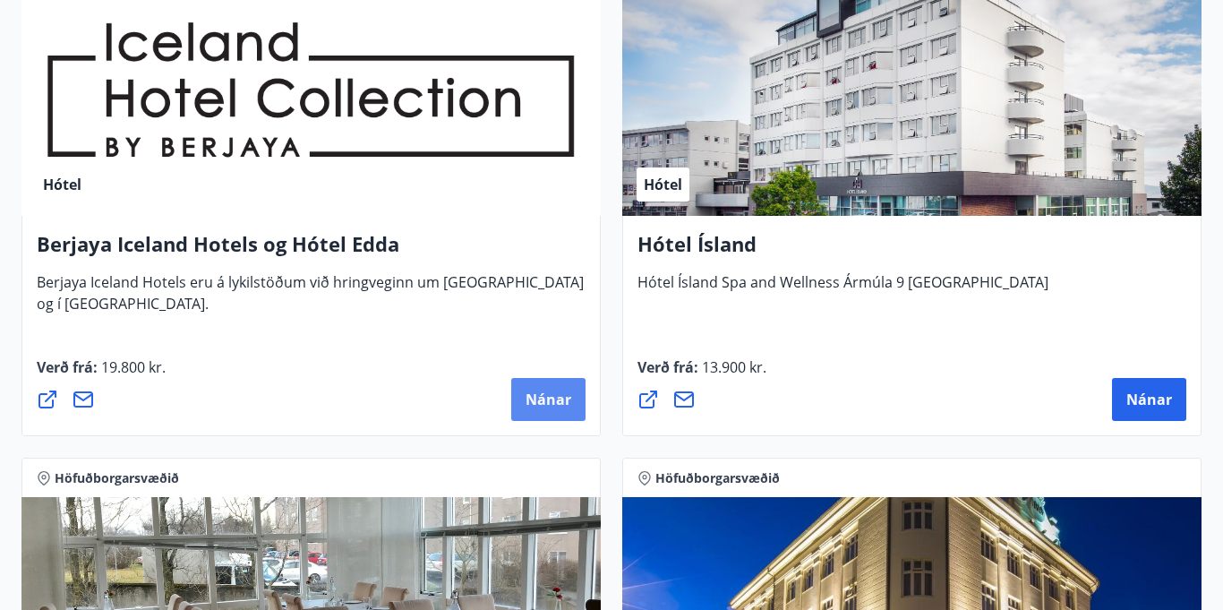
click at [535, 394] on span "Nánar" at bounding box center [549, 400] width 46 height 20
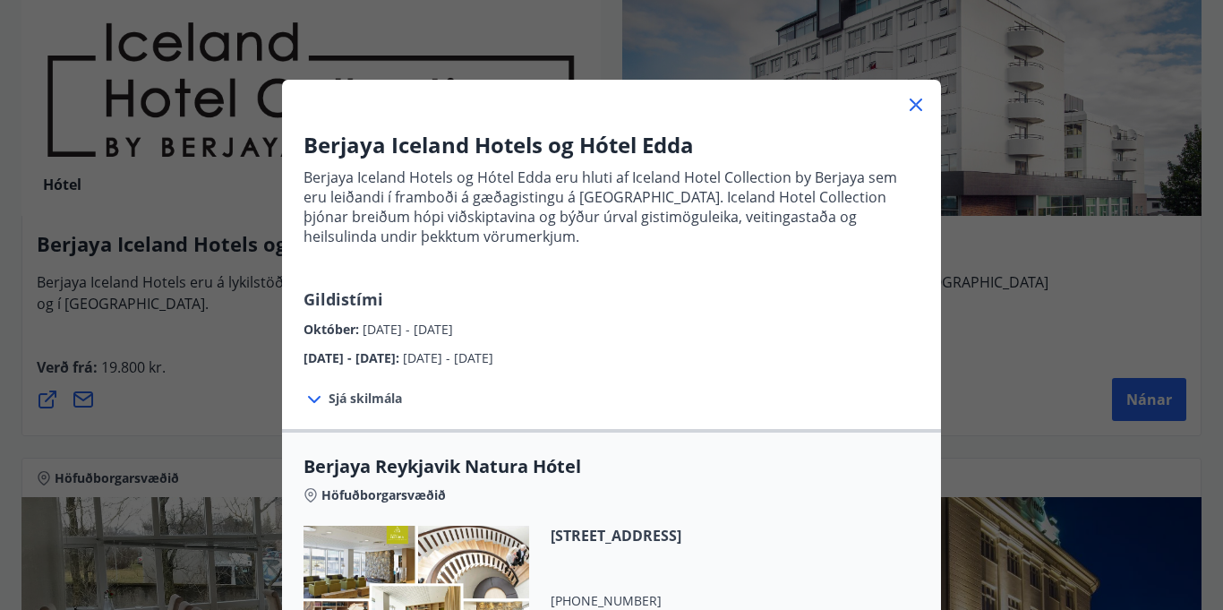
scroll to position [0, 0]
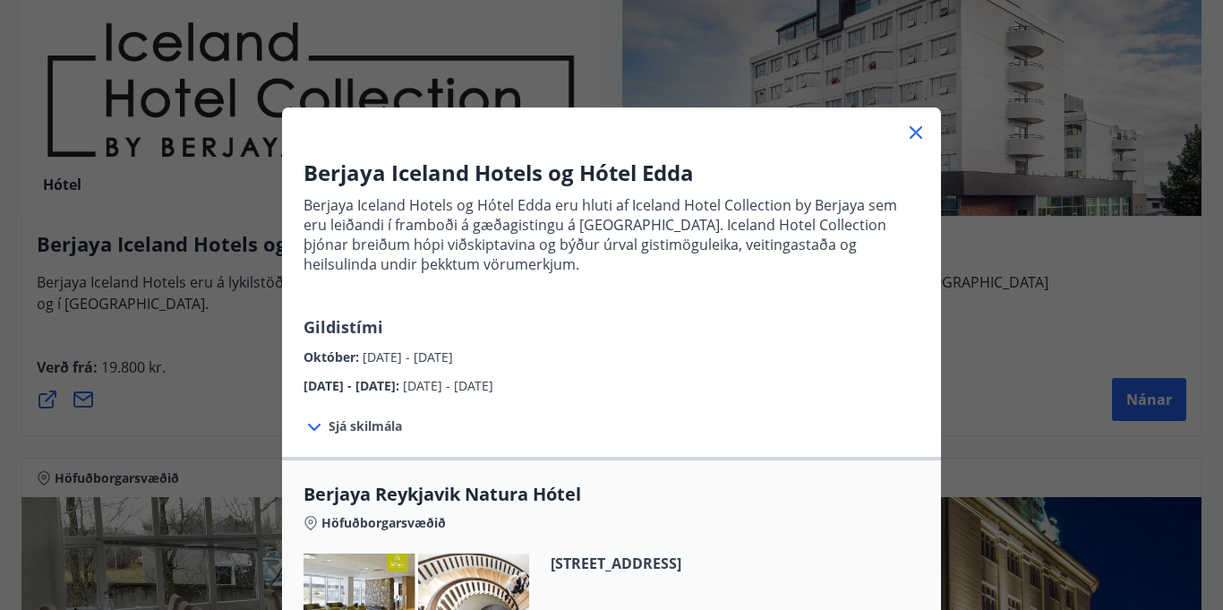
click at [915, 128] on icon at bounding box center [915, 132] width 21 height 21
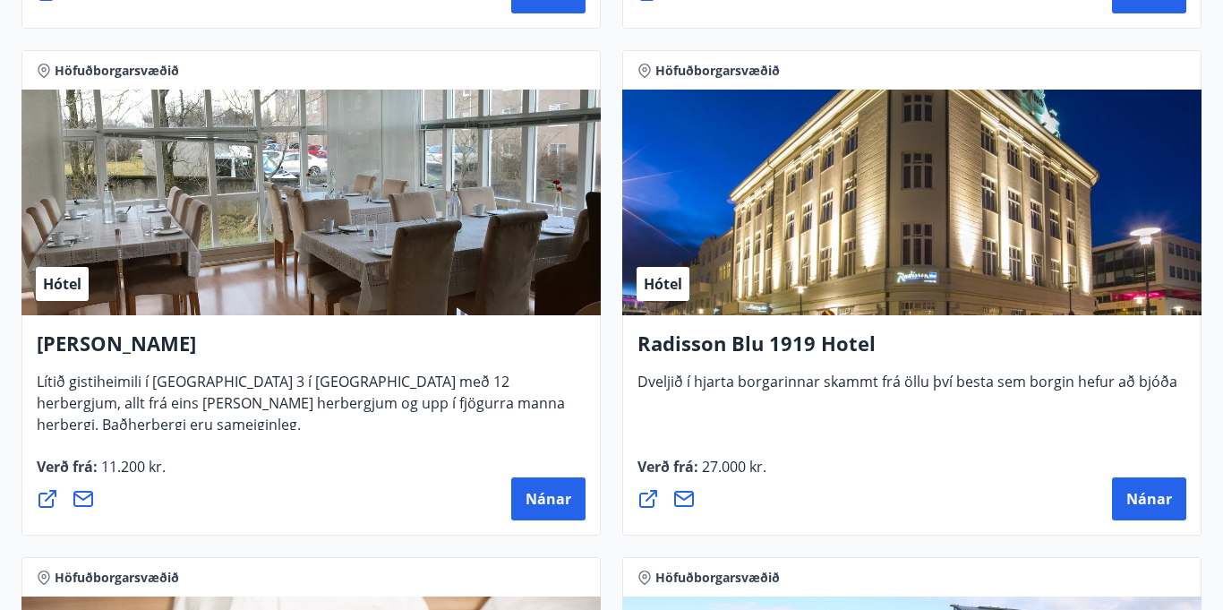
scroll to position [1387, 0]
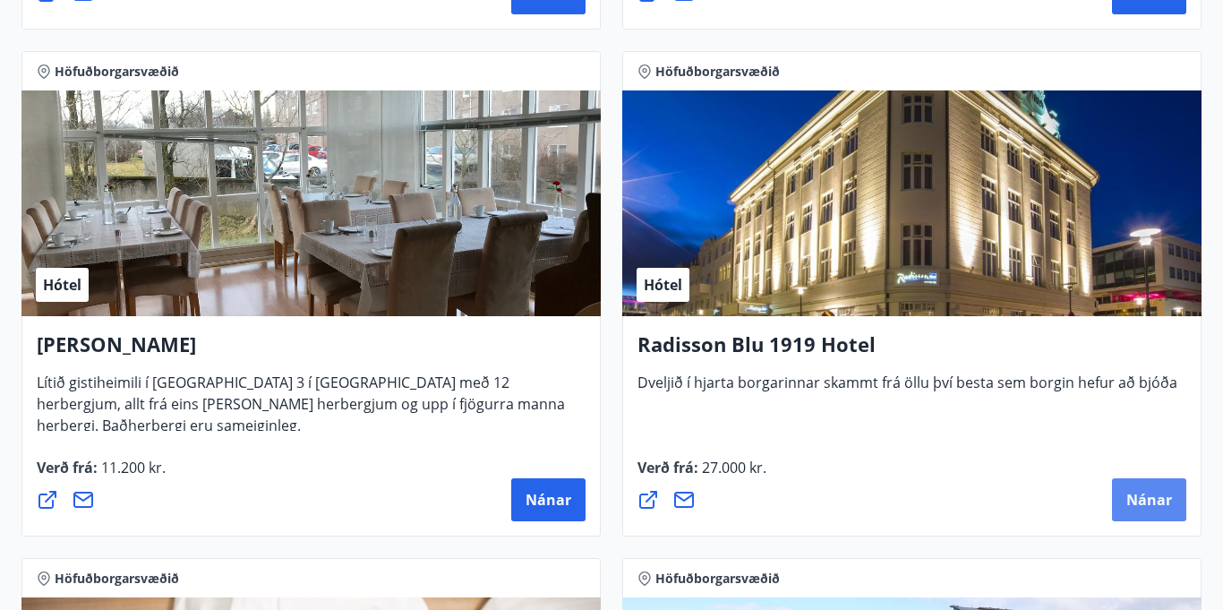
click at [1155, 504] on span "Nánar" at bounding box center [1150, 500] width 46 height 20
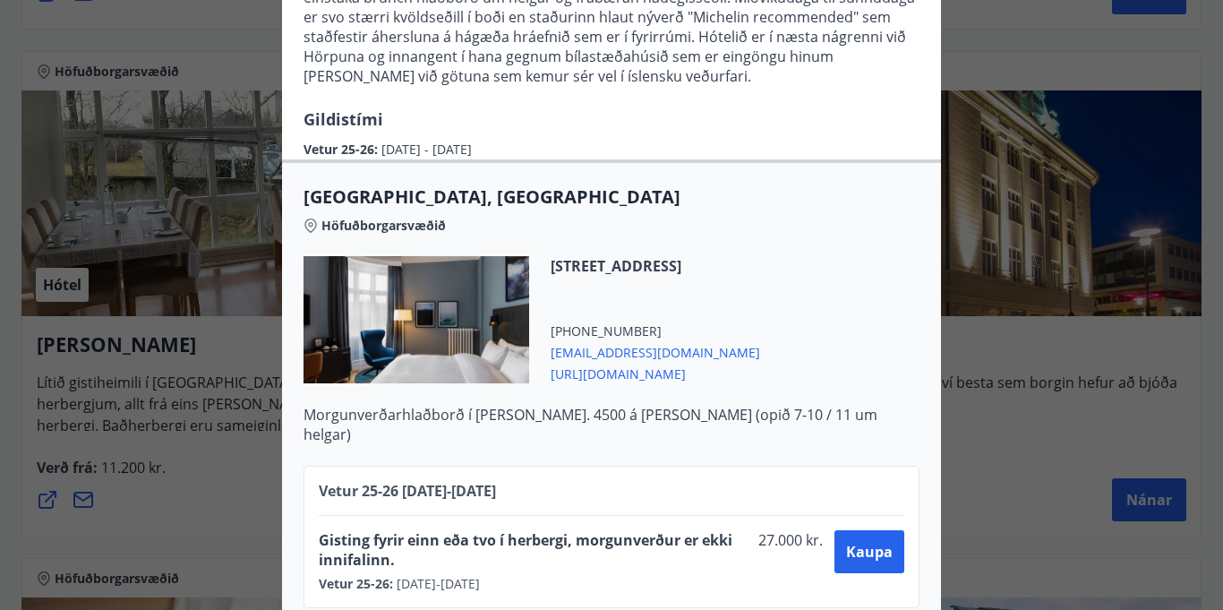
scroll to position [0, 0]
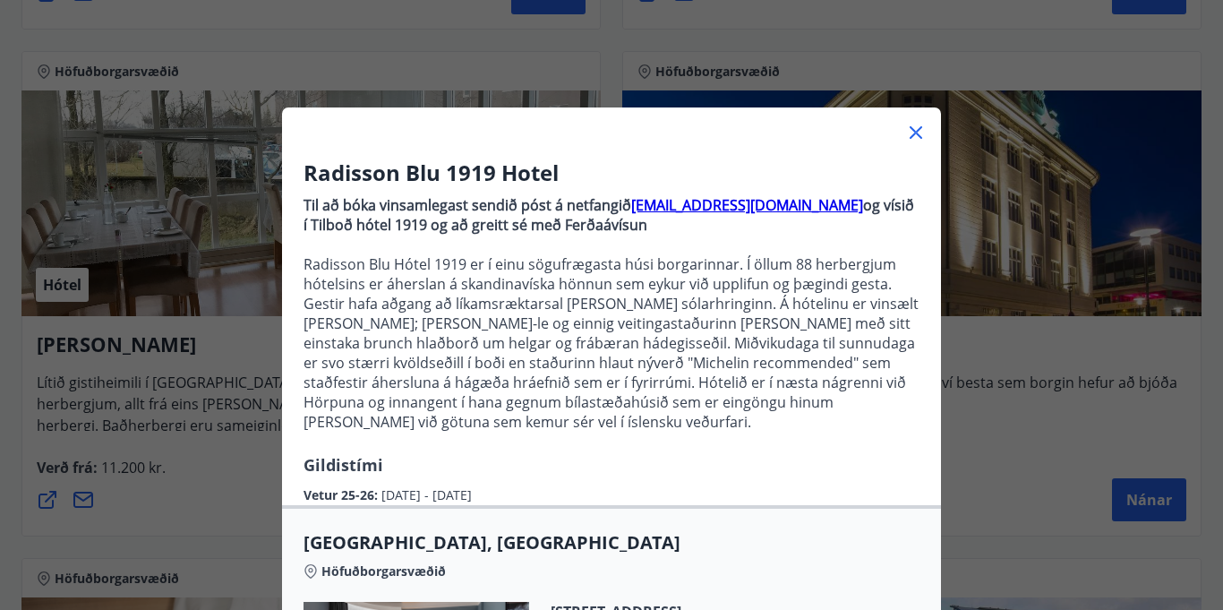
click at [910, 131] on icon at bounding box center [915, 132] width 21 height 21
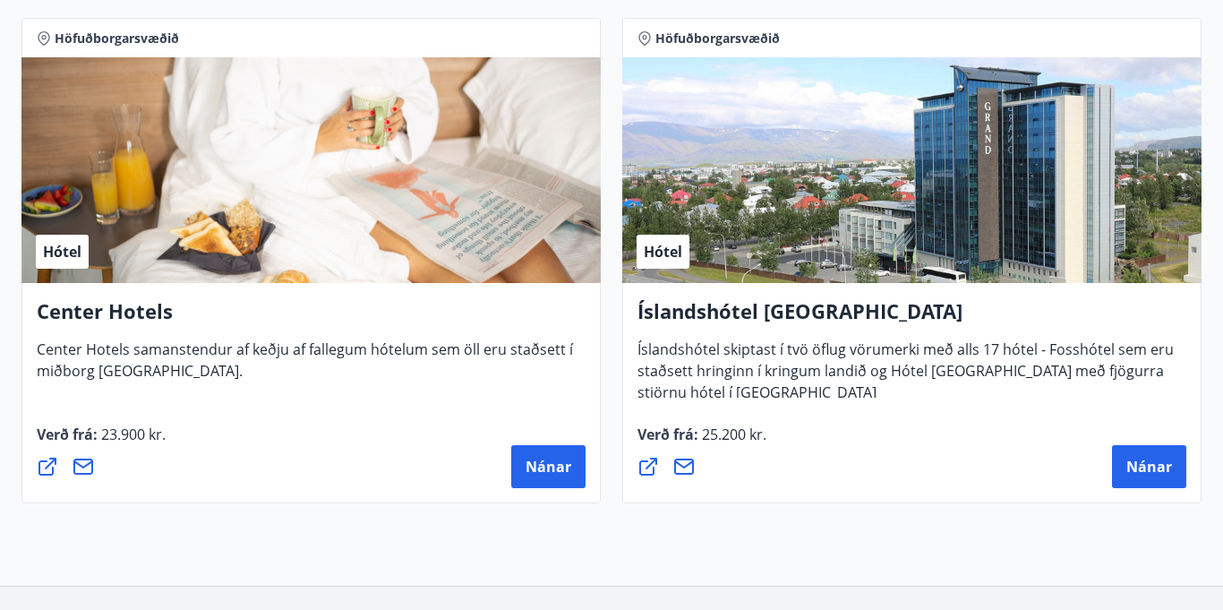
scroll to position [1926, 0]
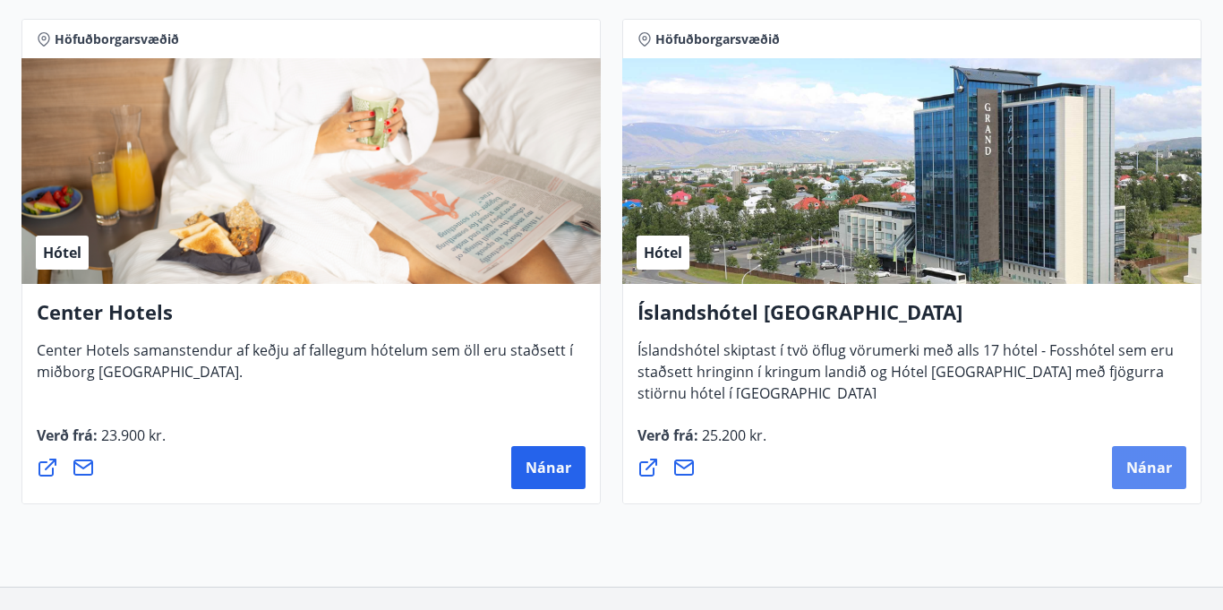
click at [1137, 467] on span "Nánar" at bounding box center [1150, 468] width 46 height 20
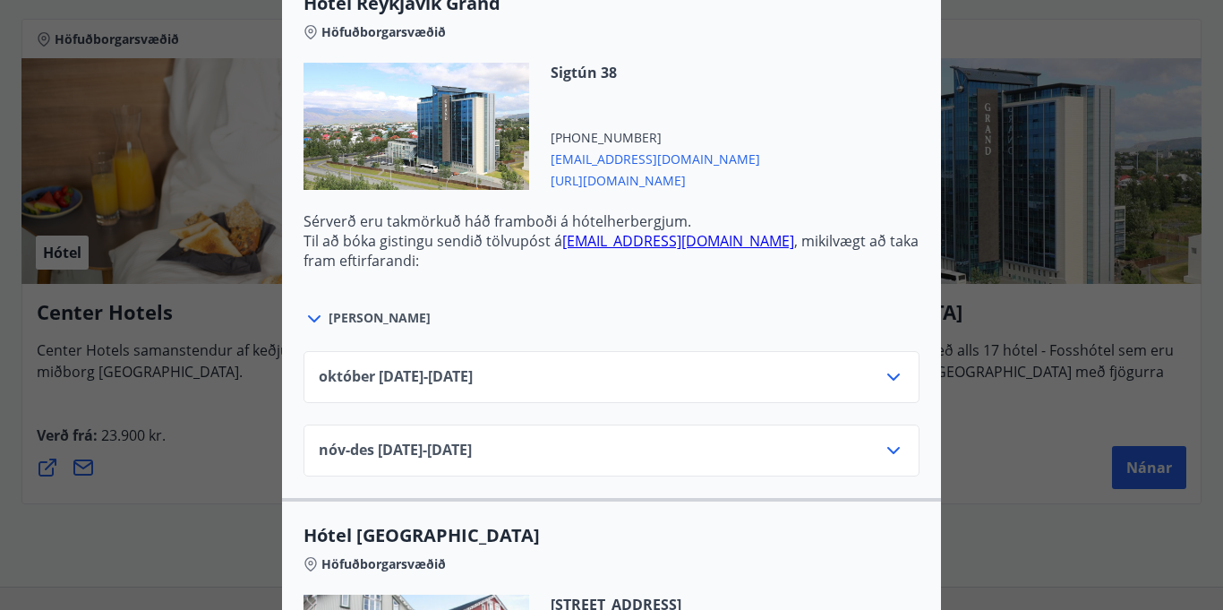
scroll to position [650, 0]
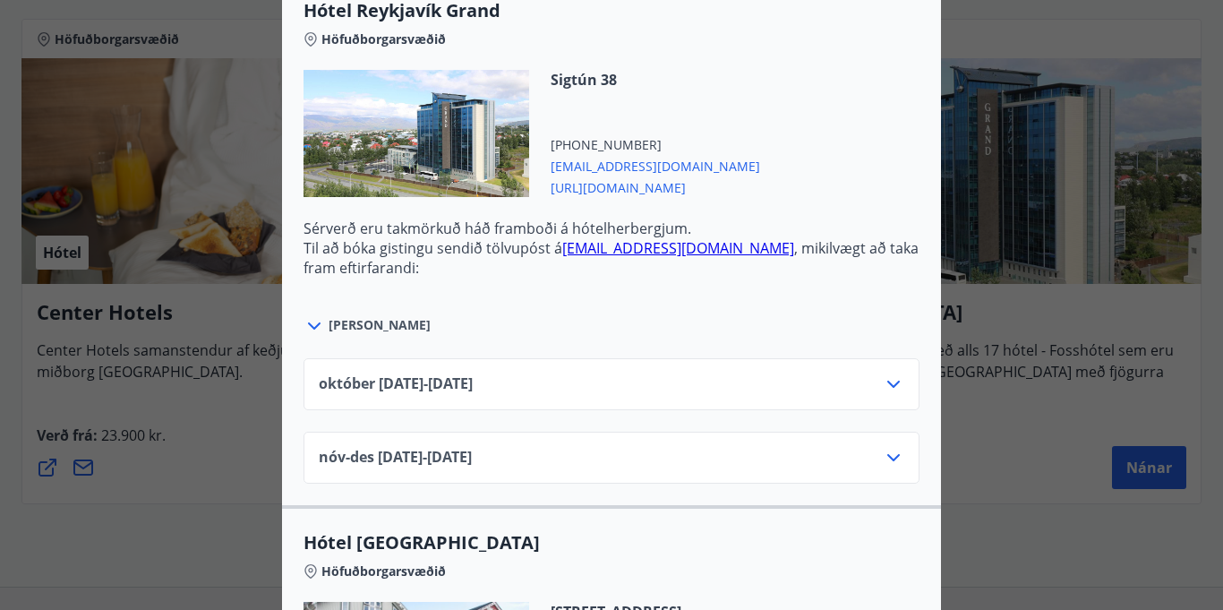
click at [893, 373] on icon at bounding box center [893, 383] width 21 height 21
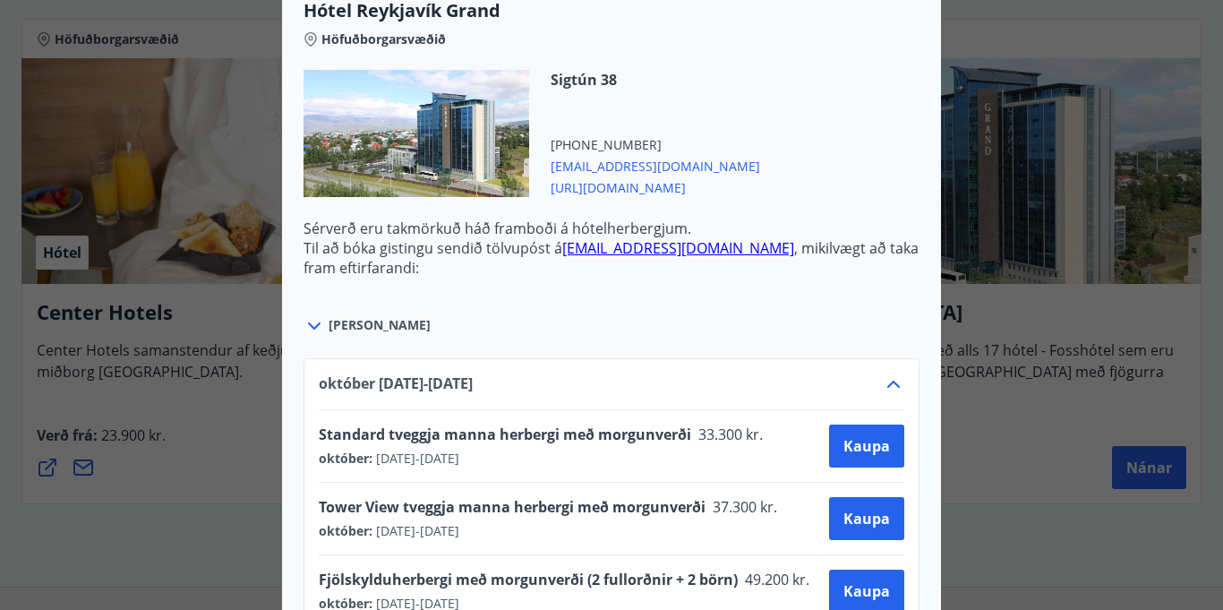
click at [893, 373] on icon at bounding box center [893, 383] width 21 height 21
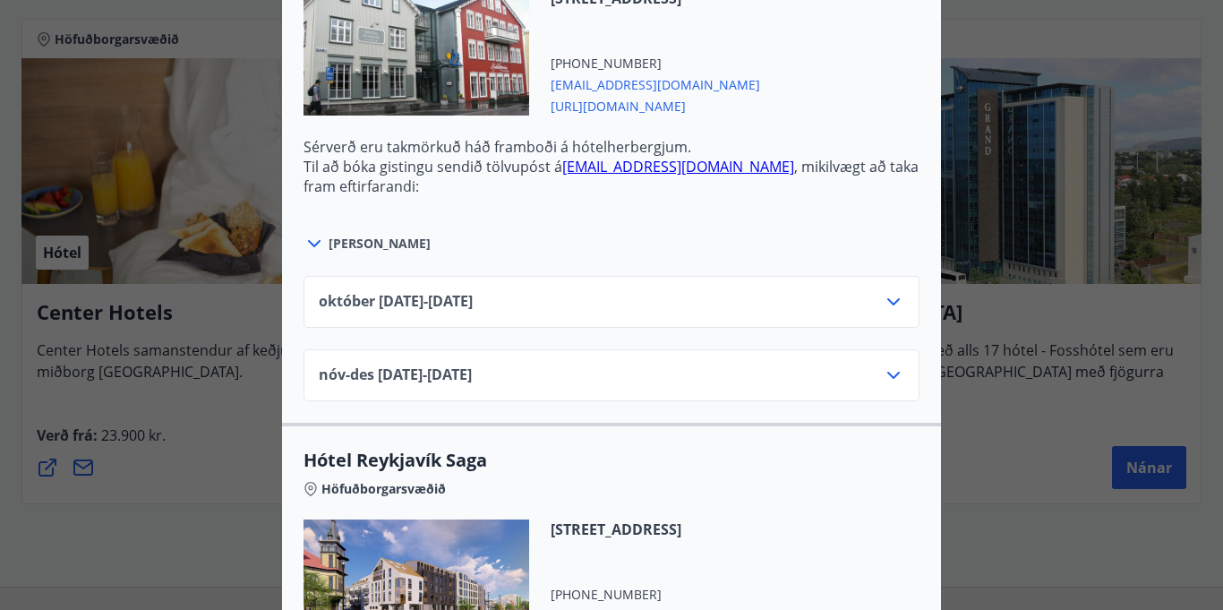
scroll to position [1266, 0]
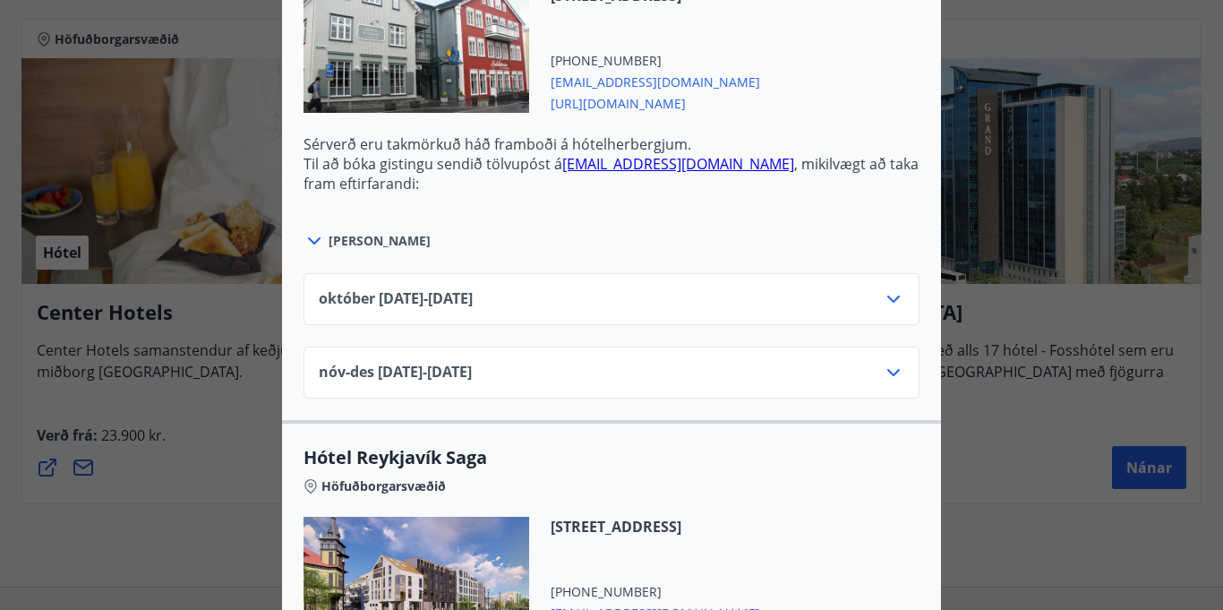
click at [895, 288] on icon at bounding box center [893, 298] width 21 height 21
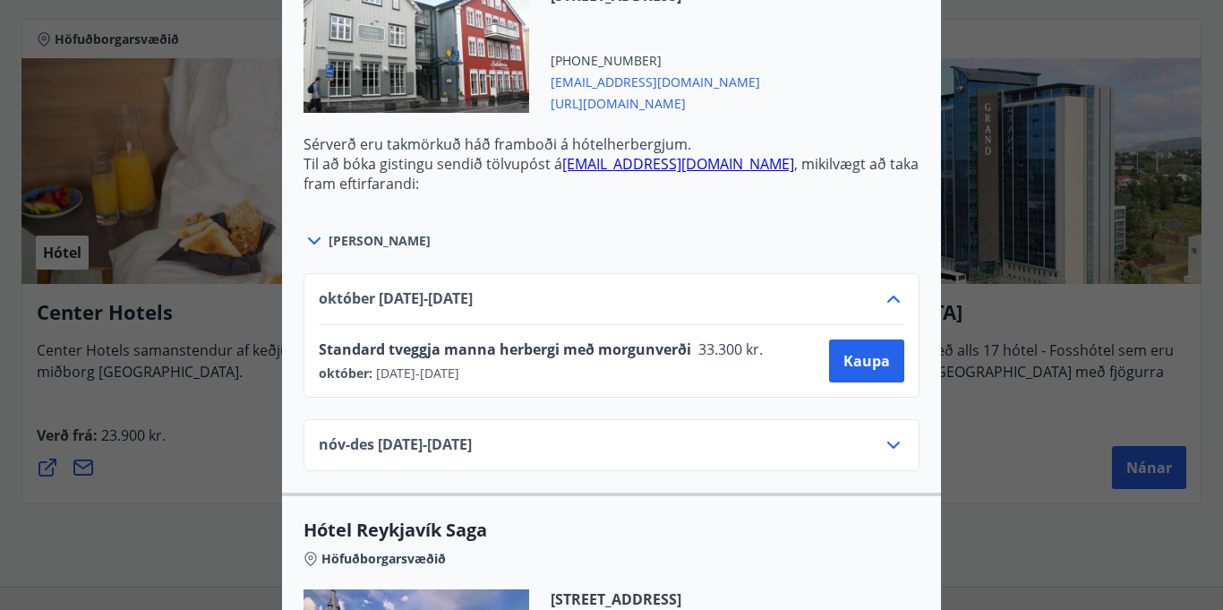
click at [895, 296] on icon at bounding box center [894, 299] width 13 height 7
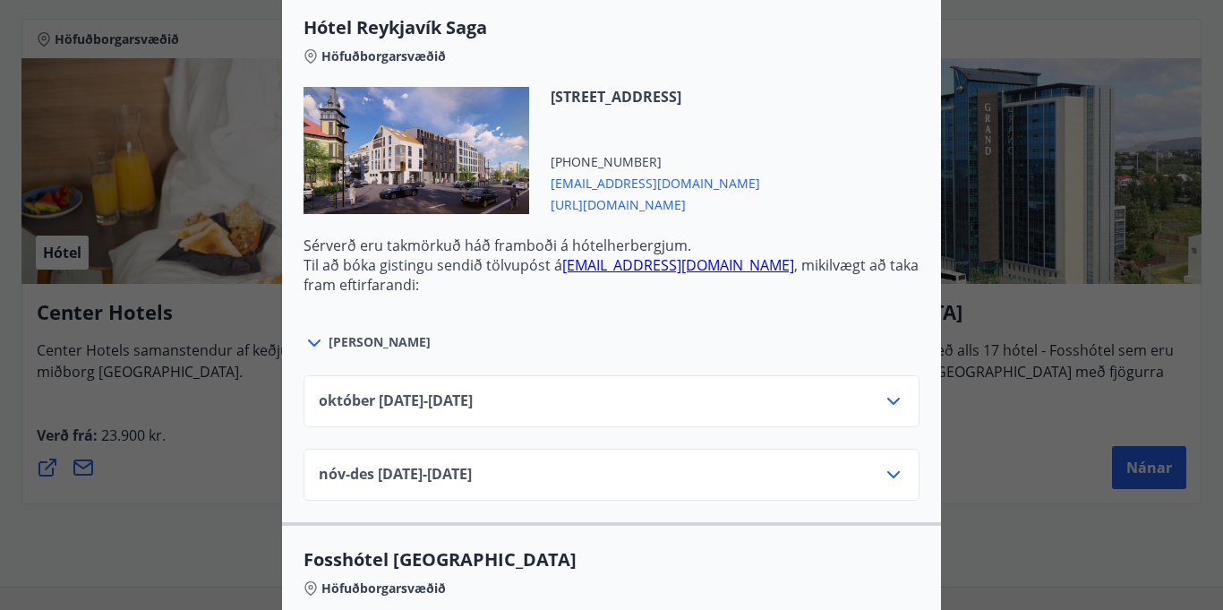
scroll to position [1709, 0]
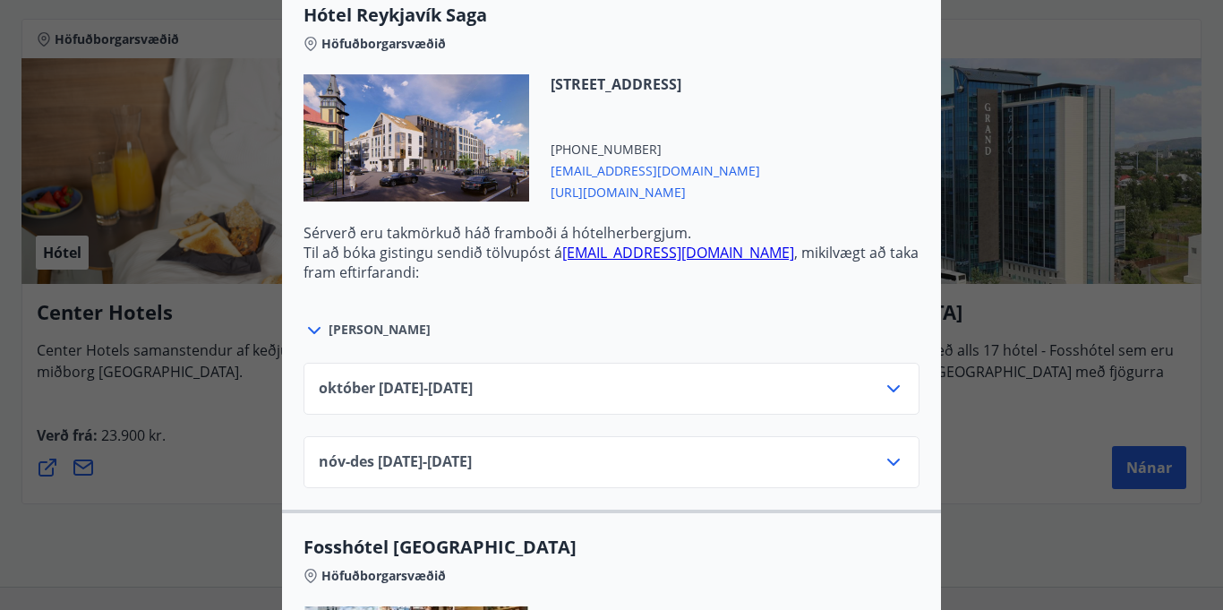
click at [896, 378] on icon at bounding box center [893, 388] width 21 height 21
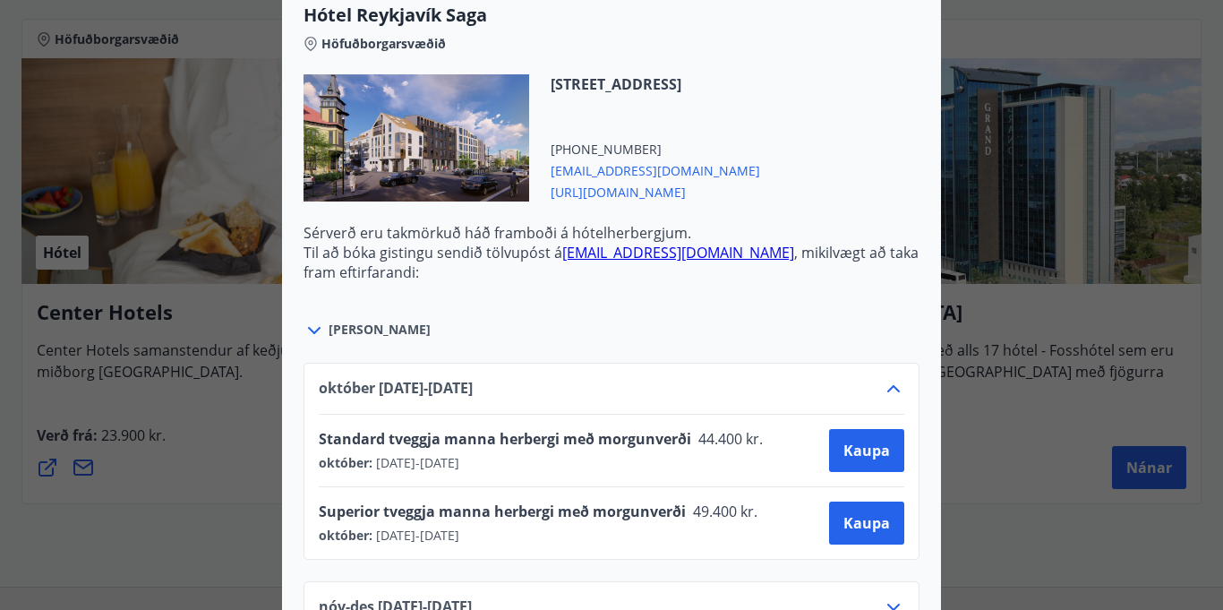
click at [896, 378] on icon at bounding box center [893, 388] width 21 height 21
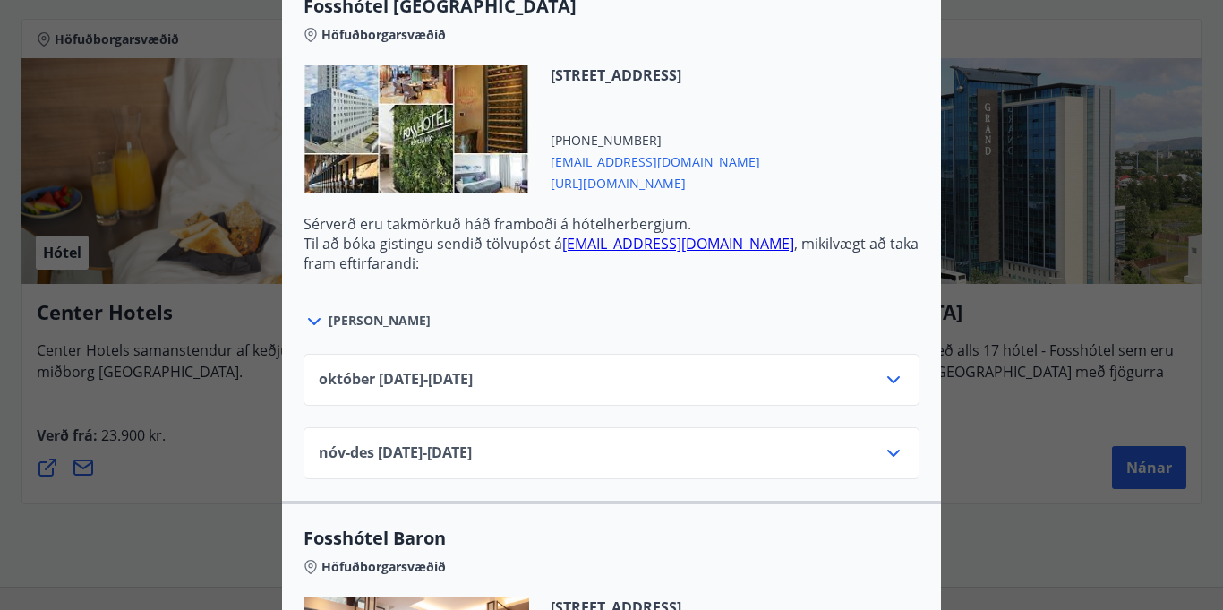
scroll to position [2245, 0]
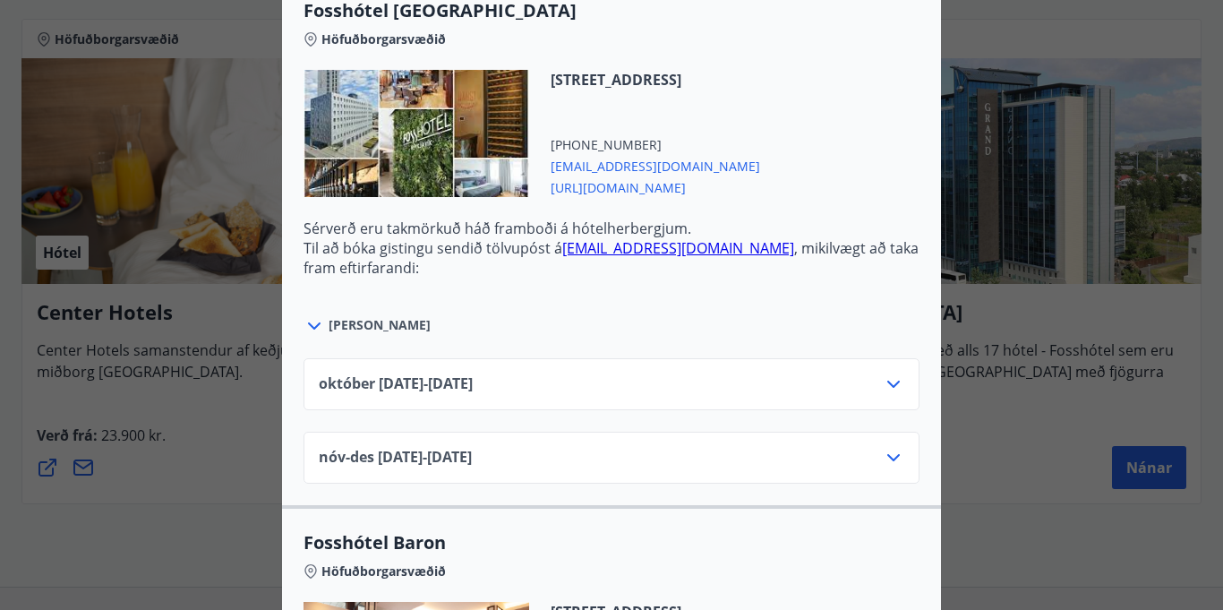
click at [896, 373] on icon at bounding box center [893, 383] width 21 height 21
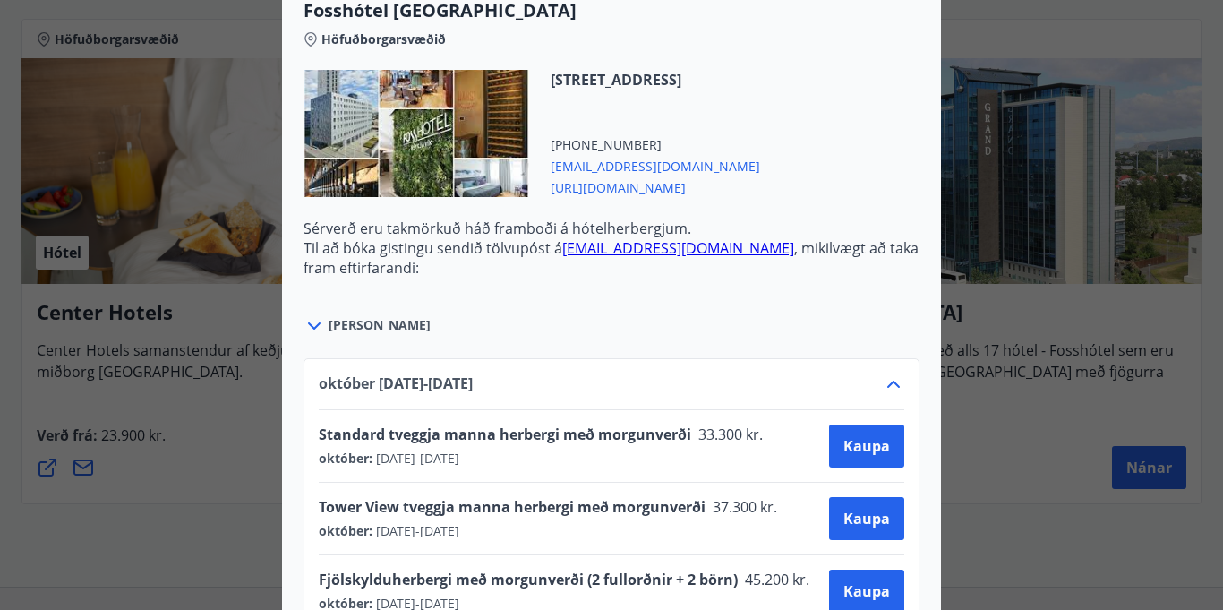
click at [896, 373] on icon at bounding box center [893, 383] width 21 height 21
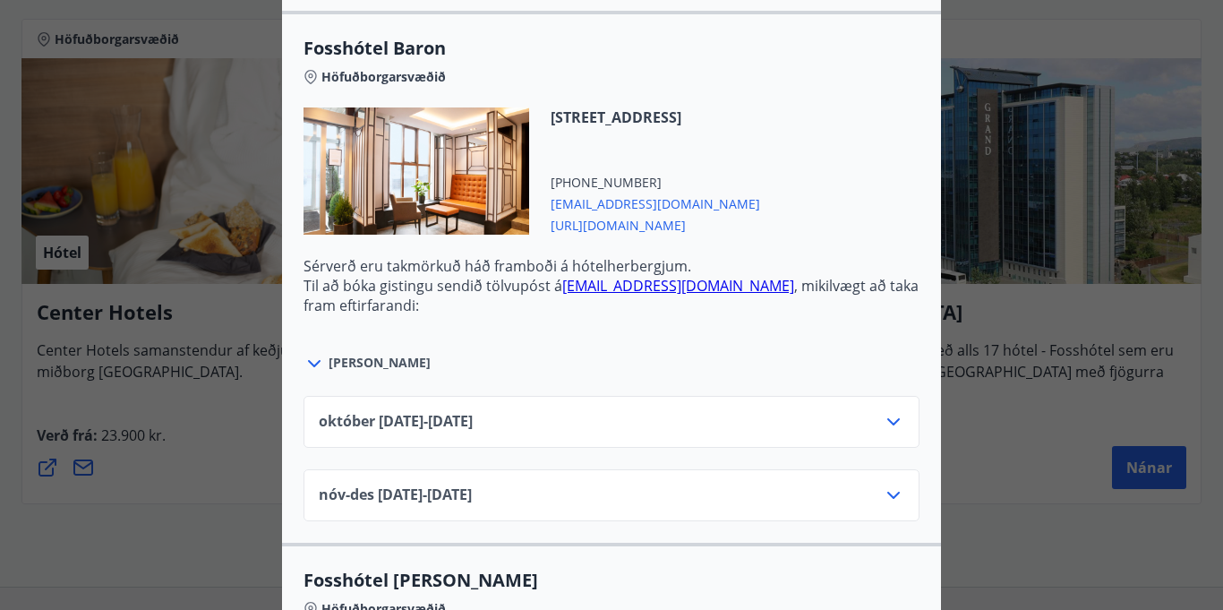
scroll to position [2749, 0]
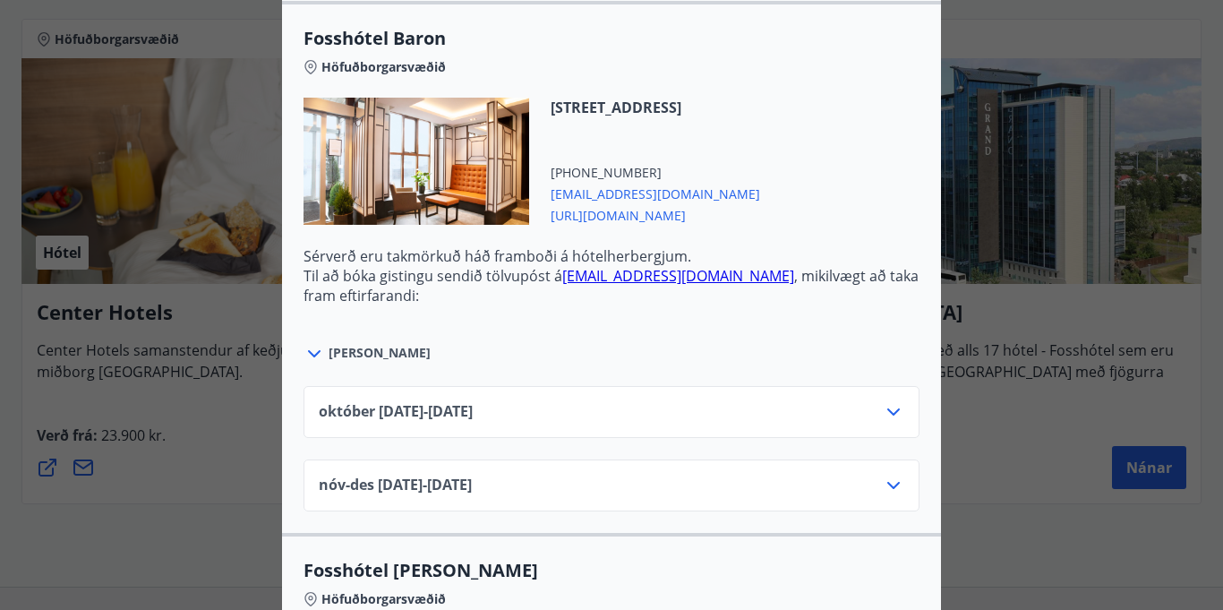
click at [893, 408] on icon at bounding box center [894, 411] width 13 height 7
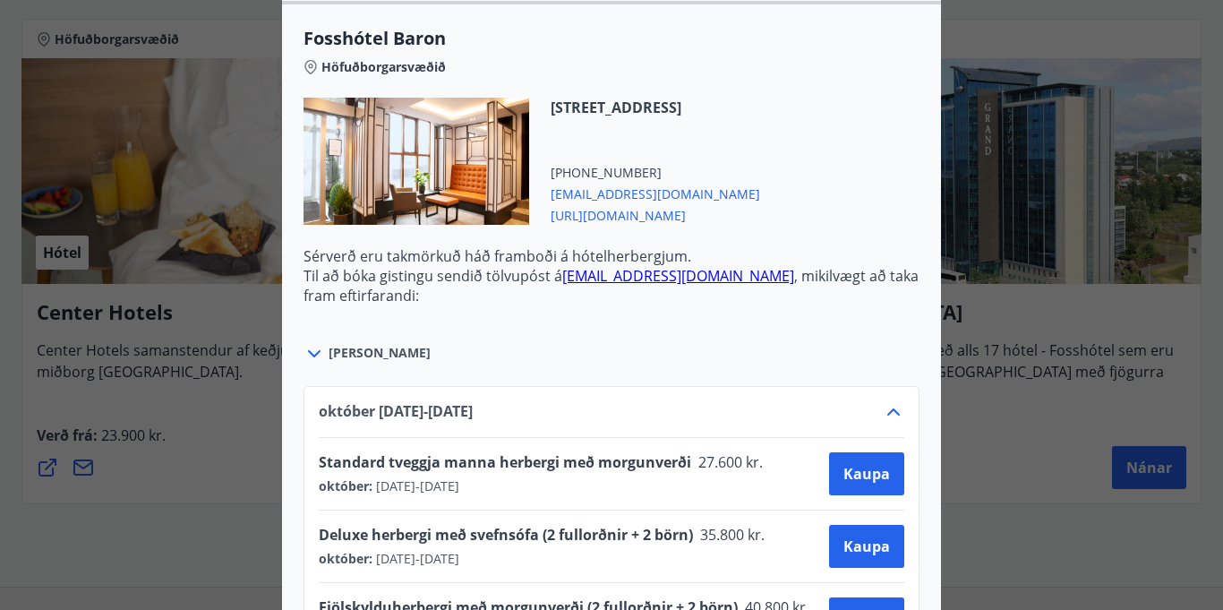
click at [893, 401] on icon at bounding box center [893, 411] width 21 height 21
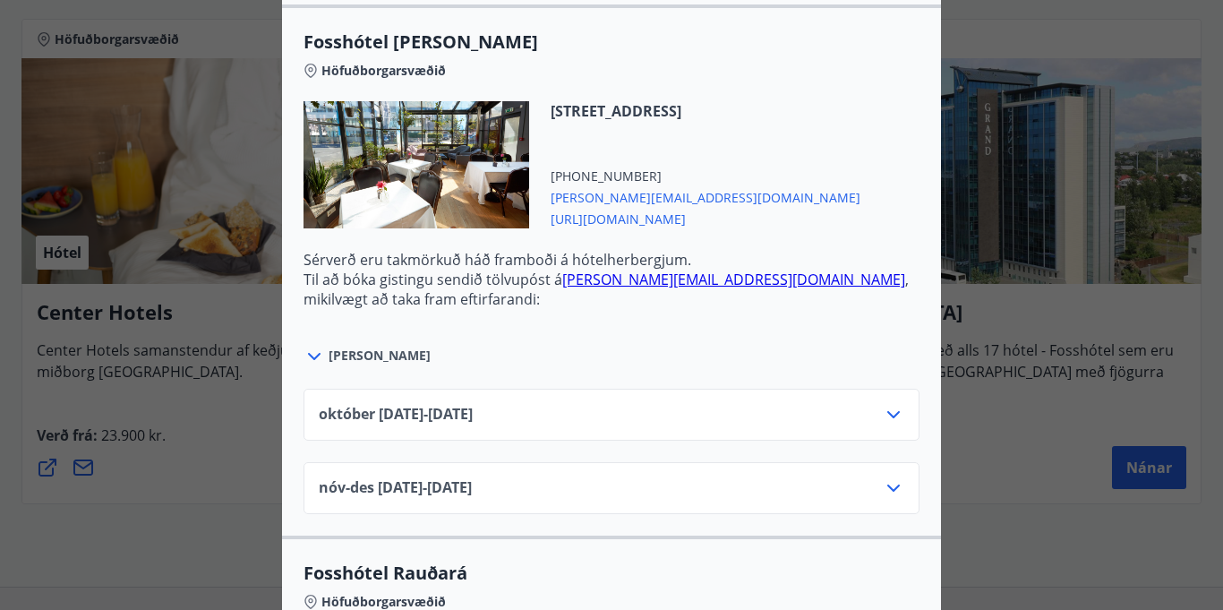
scroll to position [3281, 0]
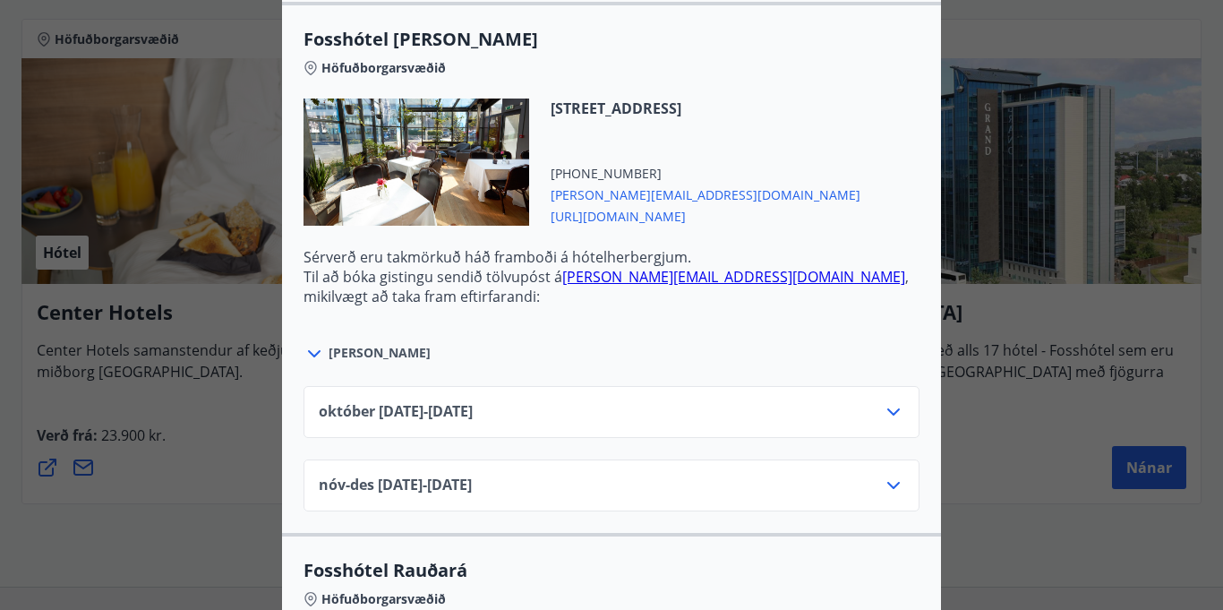
click at [893, 408] on icon at bounding box center [894, 411] width 13 height 7
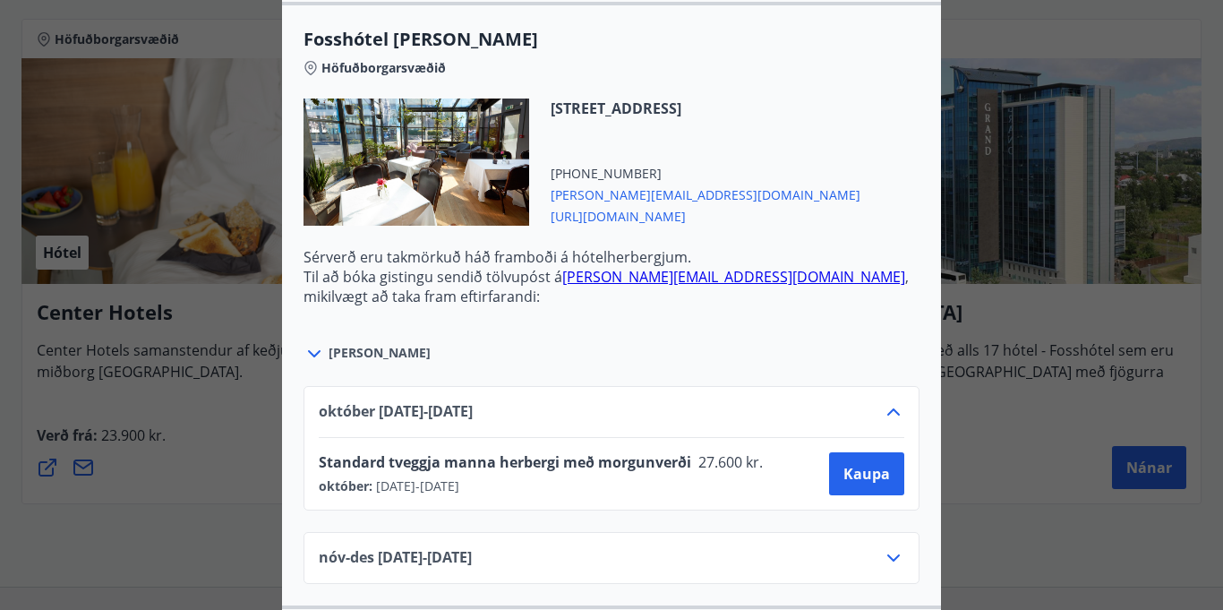
click at [893, 401] on icon at bounding box center [893, 411] width 21 height 21
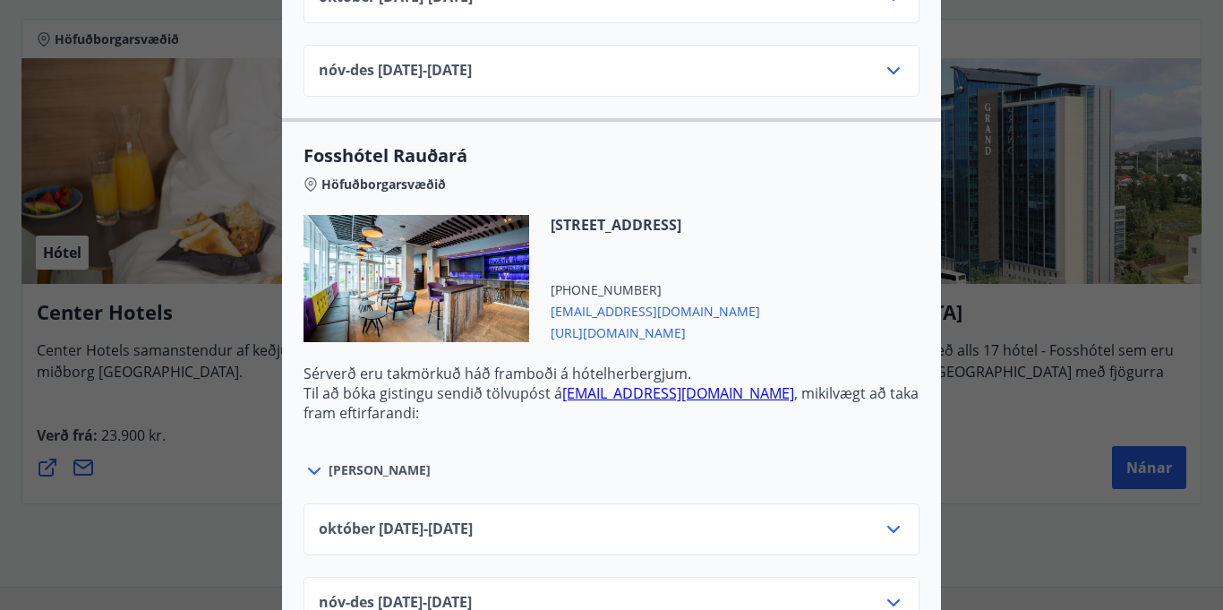
scroll to position [3716, 0]
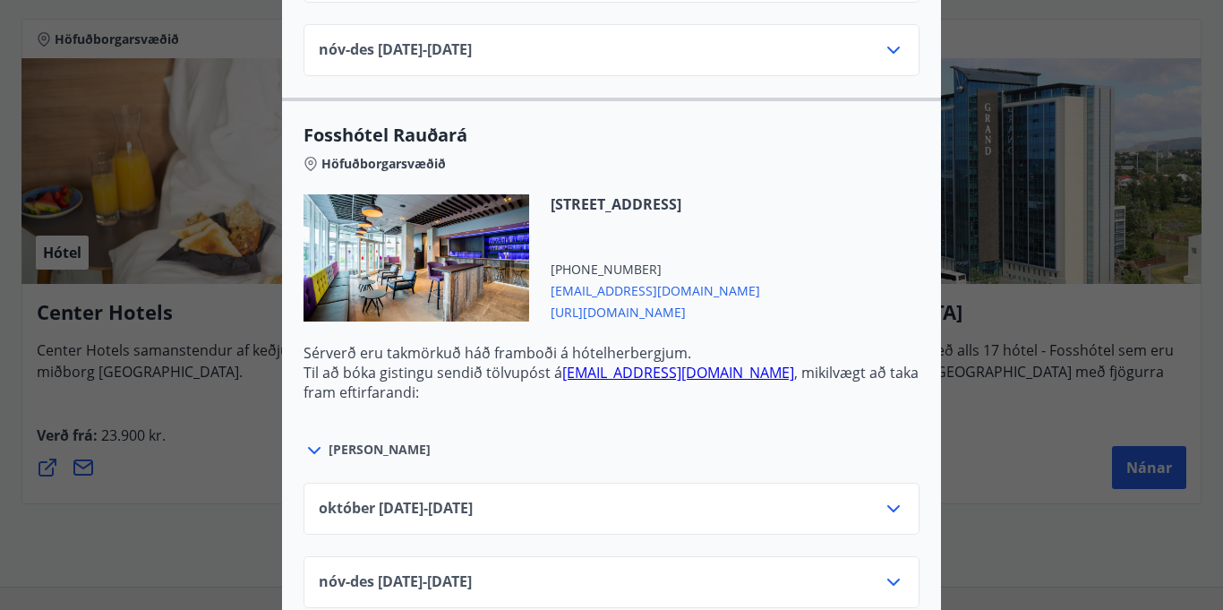
click at [895, 498] on icon at bounding box center [893, 508] width 21 height 21
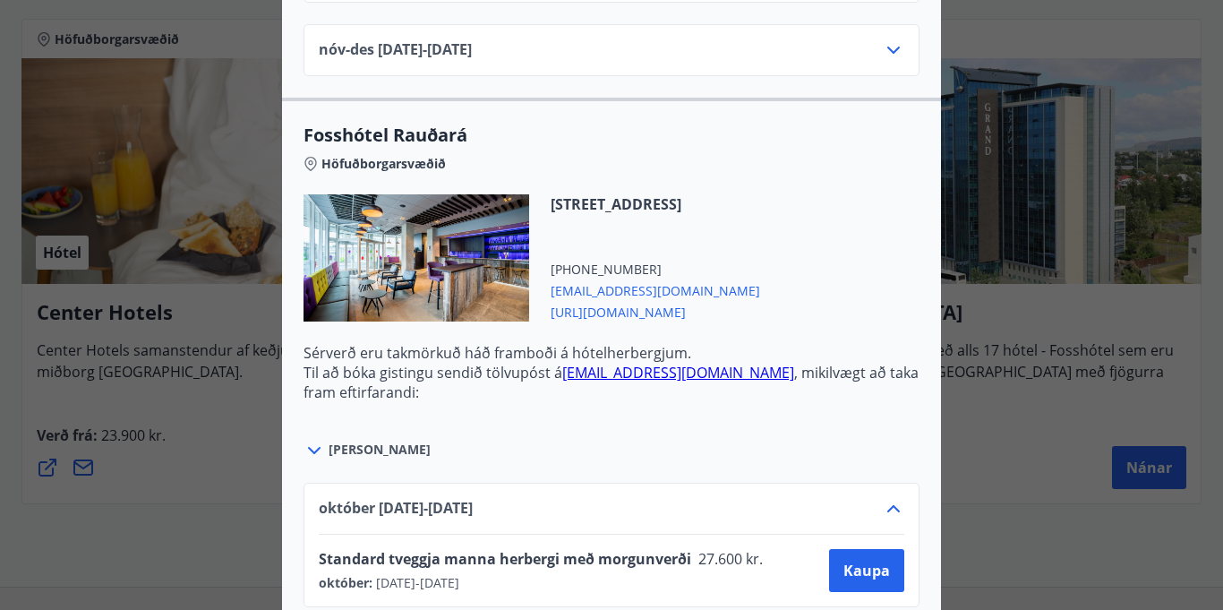
scroll to position [3788, 0]
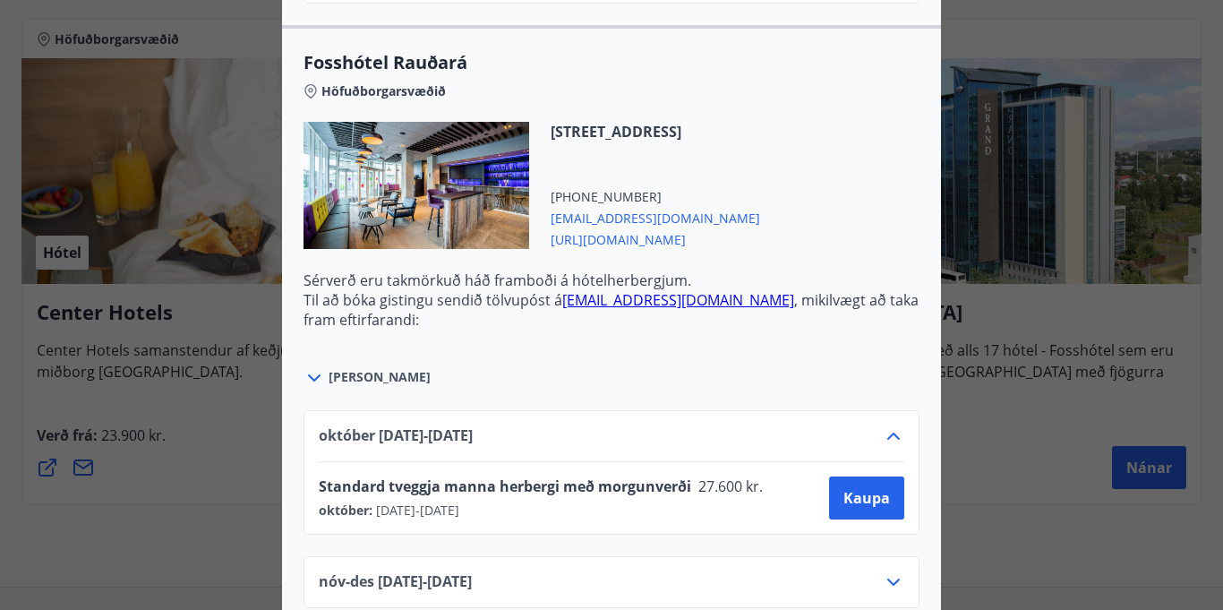
click at [1025, 562] on div at bounding box center [611, 305] width 1223 height 610
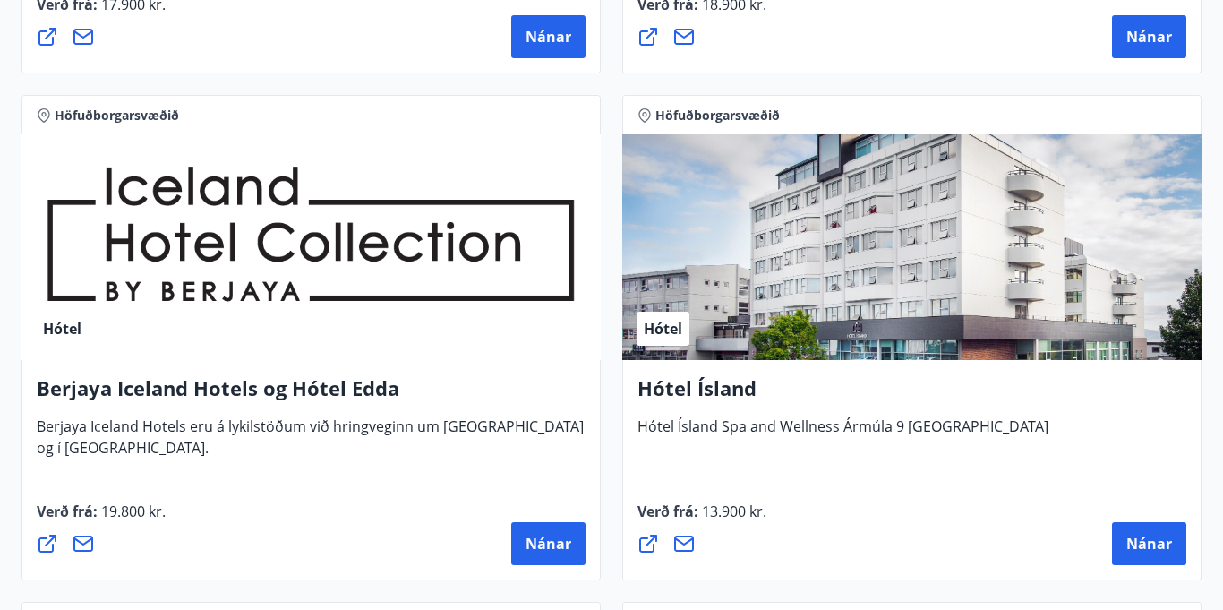
scroll to position [0, 0]
